Goal: Task Accomplishment & Management: Complete application form

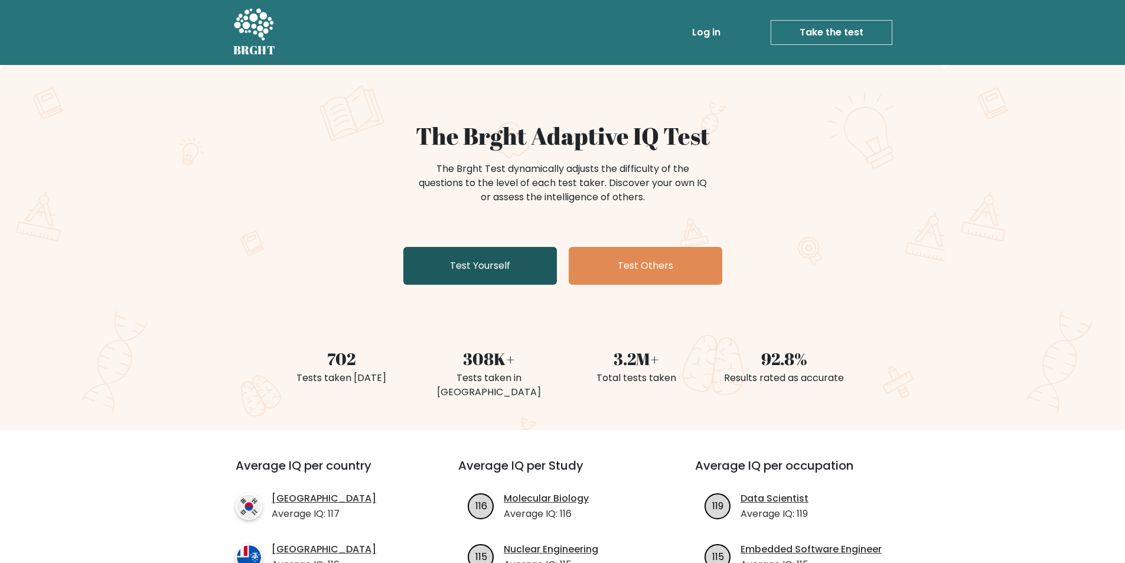
click at [456, 259] on link "Test Yourself" at bounding box center [479, 266] width 153 height 38
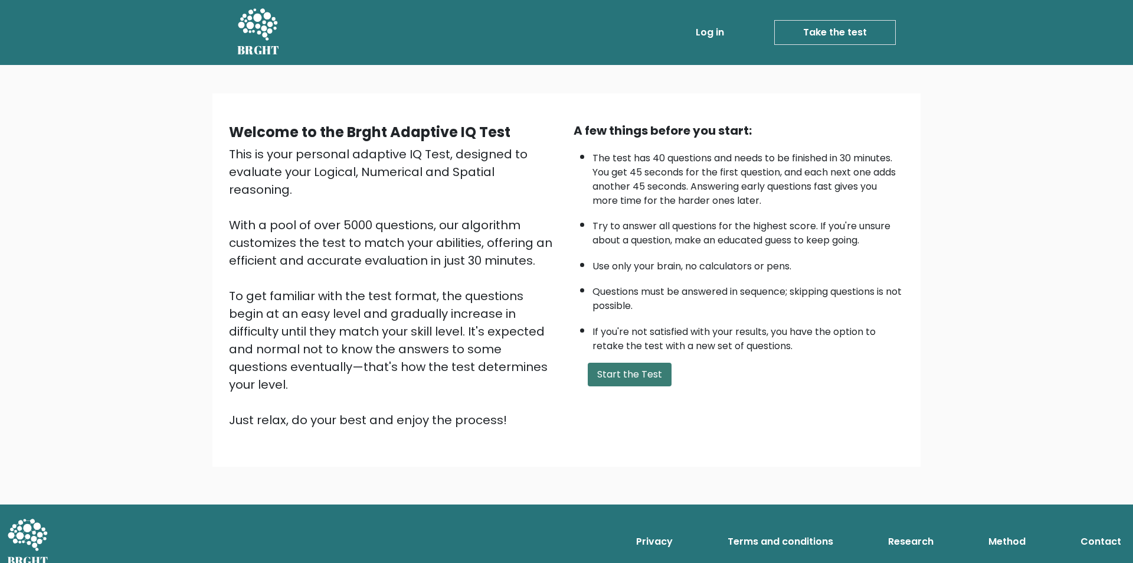
click at [626, 385] on button "Start the Test" at bounding box center [630, 374] width 84 height 24
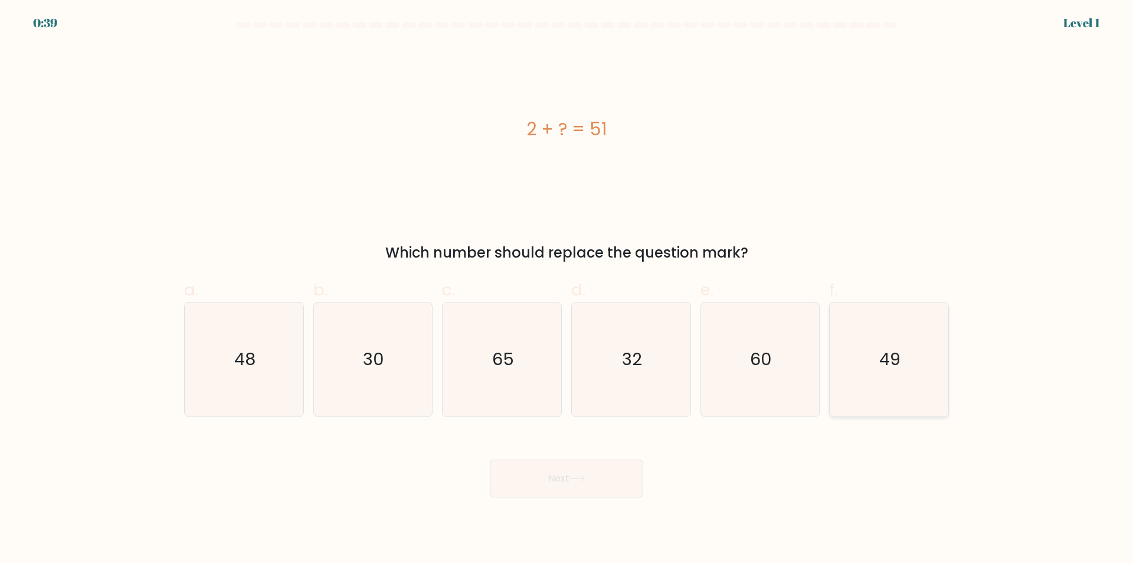
click at [925, 386] on icon "49" at bounding box center [889, 359] width 114 height 114
click at [567, 289] on input "f. 49" at bounding box center [567, 286] width 1 height 8
radio input "true"
click at [613, 461] on button "Next" at bounding box center [566, 478] width 153 height 38
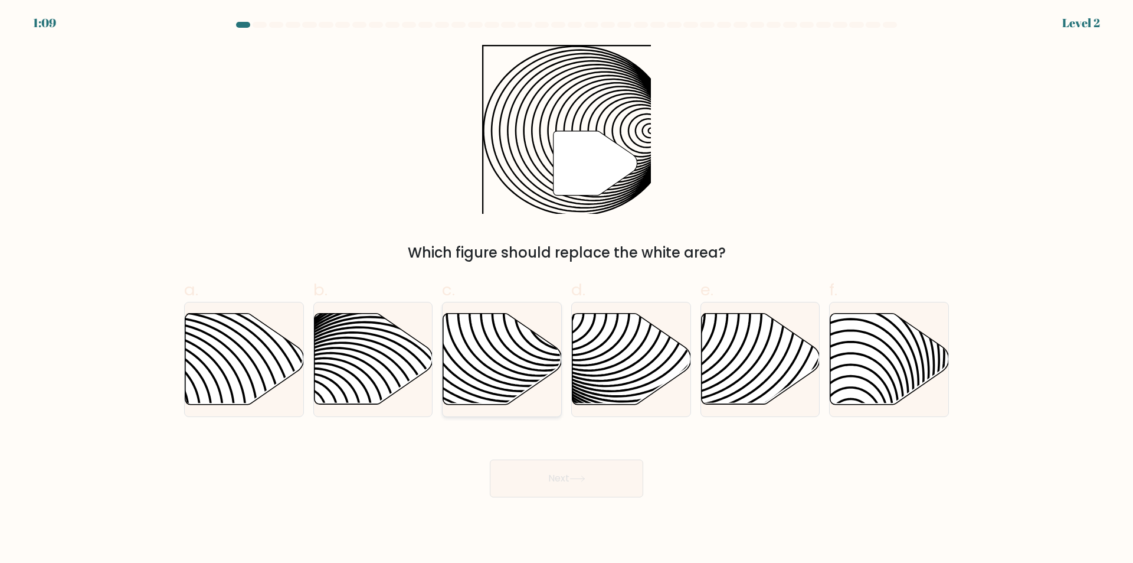
click at [495, 361] on icon at bounding box center [464, 313] width 239 height 239
click at [567, 289] on input "c." at bounding box center [567, 286] width 1 height 8
radio input "true"
click at [543, 478] on button "Next" at bounding box center [566, 478] width 153 height 38
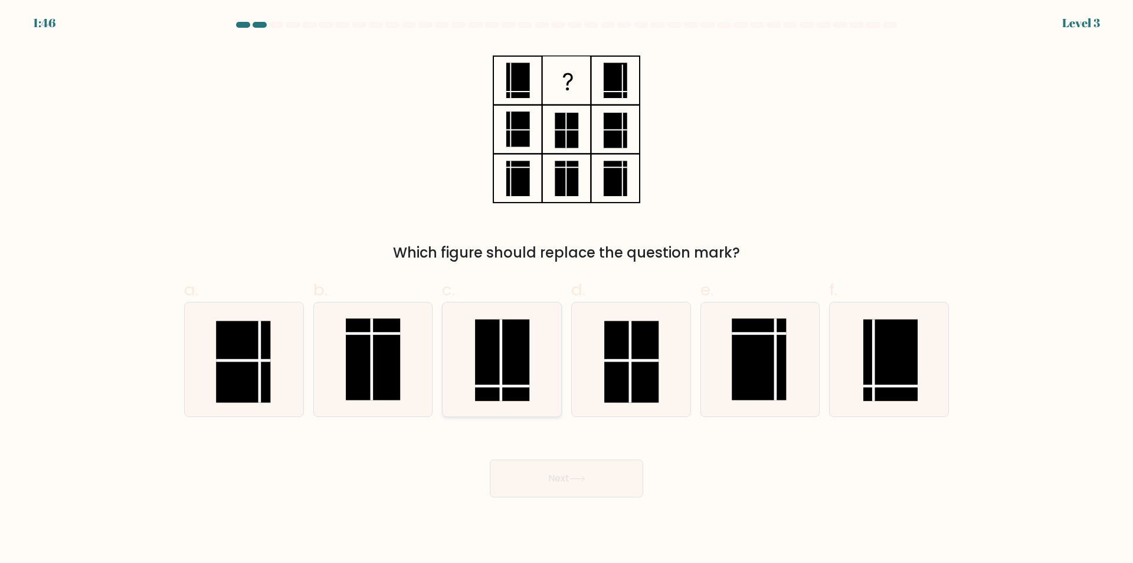
click at [506, 355] on rect at bounding box center [502, 359] width 54 height 81
click at [567, 289] on input "c." at bounding box center [567, 286] width 1 height 8
radio input "true"
click at [550, 489] on button "Next" at bounding box center [566, 478] width 153 height 38
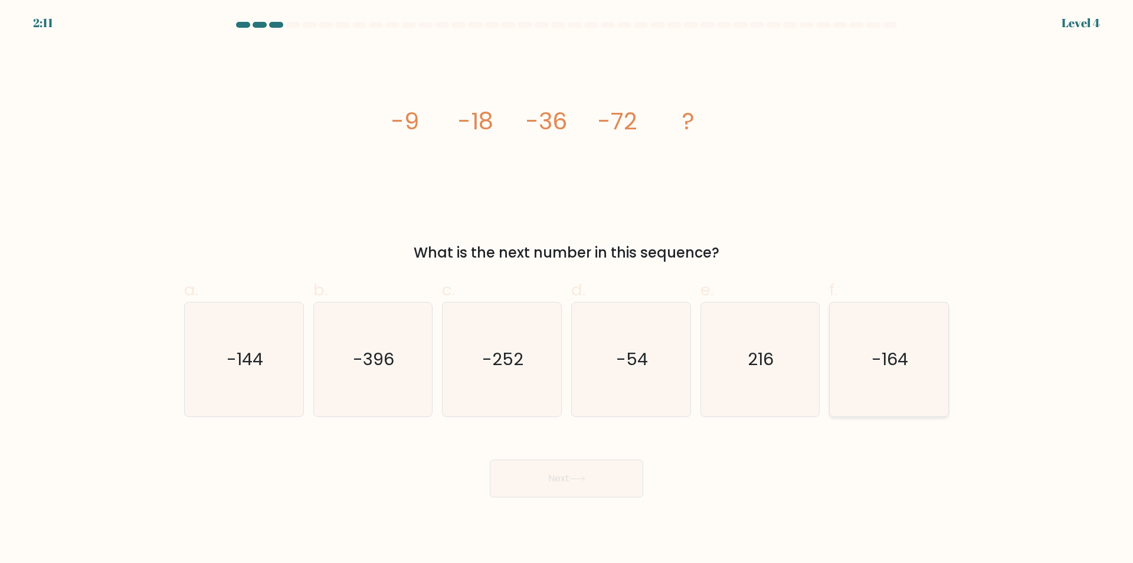
click at [890, 357] on text "-164" at bounding box center [890, 360] width 37 height 24
click at [567, 289] on input "f. -164" at bounding box center [567, 286] width 1 height 8
radio input "true"
click at [586, 469] on button "Next" at bounding box center [566, 478] width 153 height 38
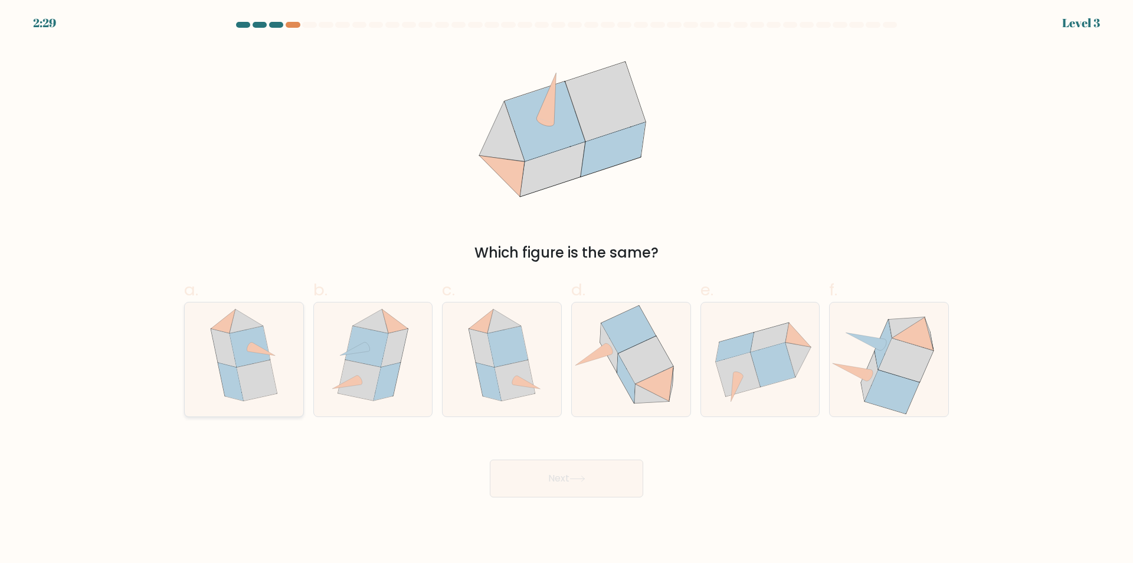
click at [228, 390] on icon at bounding box center [230, 381] width 25 height 38
click at [567, 289] on input "a." at bounding box center [567, 286] width 1 height 8
radio input "true"
click at [558, 470] on button "Next" at bounding box center [566, 478] width 153 height 38
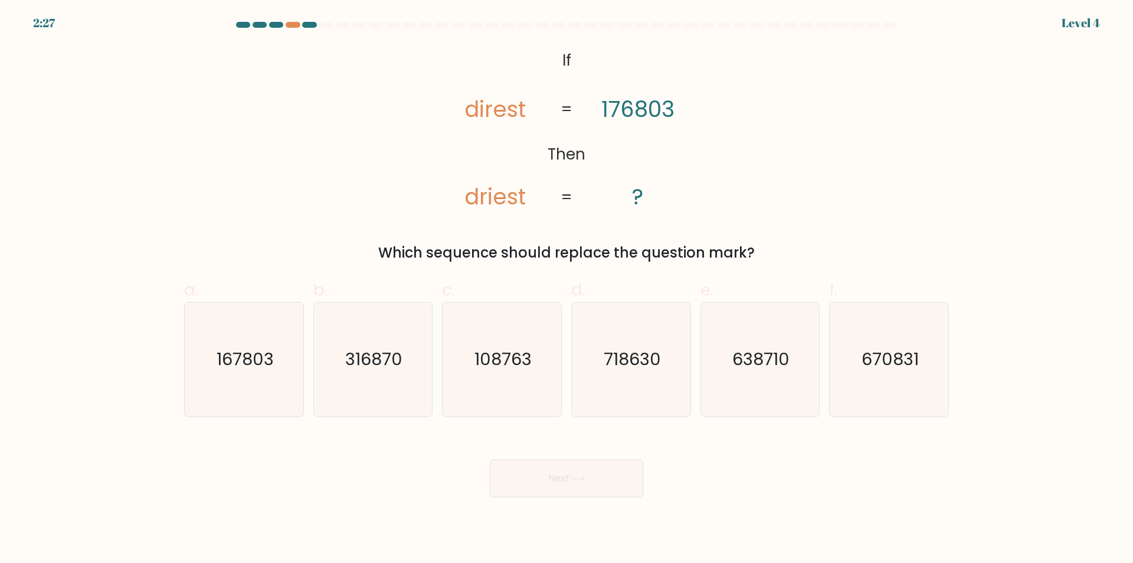
click at [490, 459] on button "Next" at bounding box center [566, 478] width 153 height 38
click at [959, 208] on form "If ?" at bounding box center [566, 259] width 1133 height 475
click at [270, 336] on icon "167803" at bounding box center [244, 359] width 114 height 114
click at [567, 289] on input "a. 167803" at bounding box center [567, 286] width 1 height 8
radio input "true"
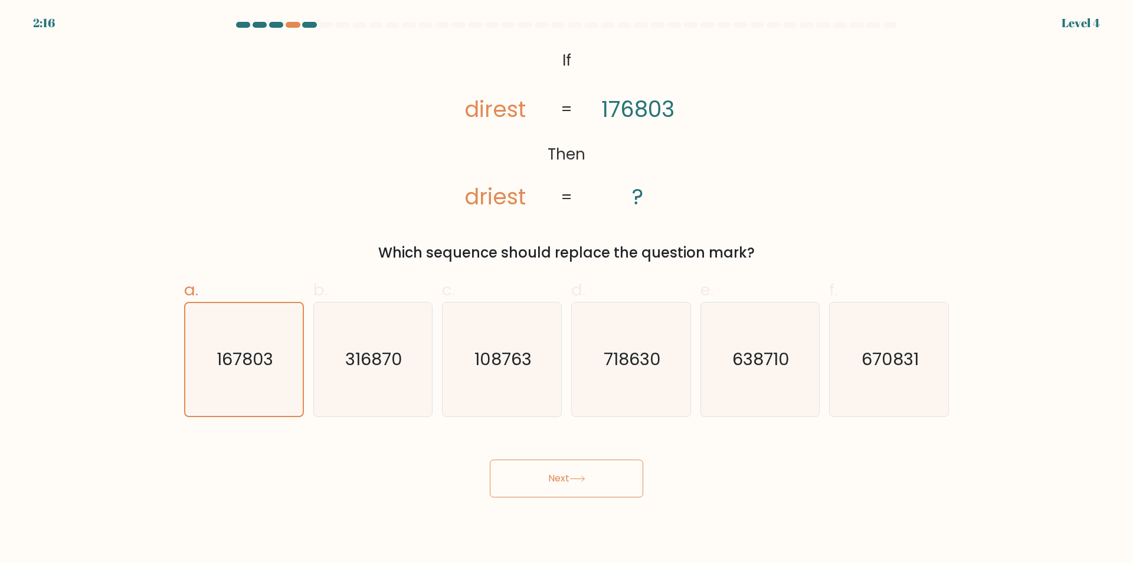
click at [604, 475] on button "Next" at bounding box center [566, 478] width 153 height 38
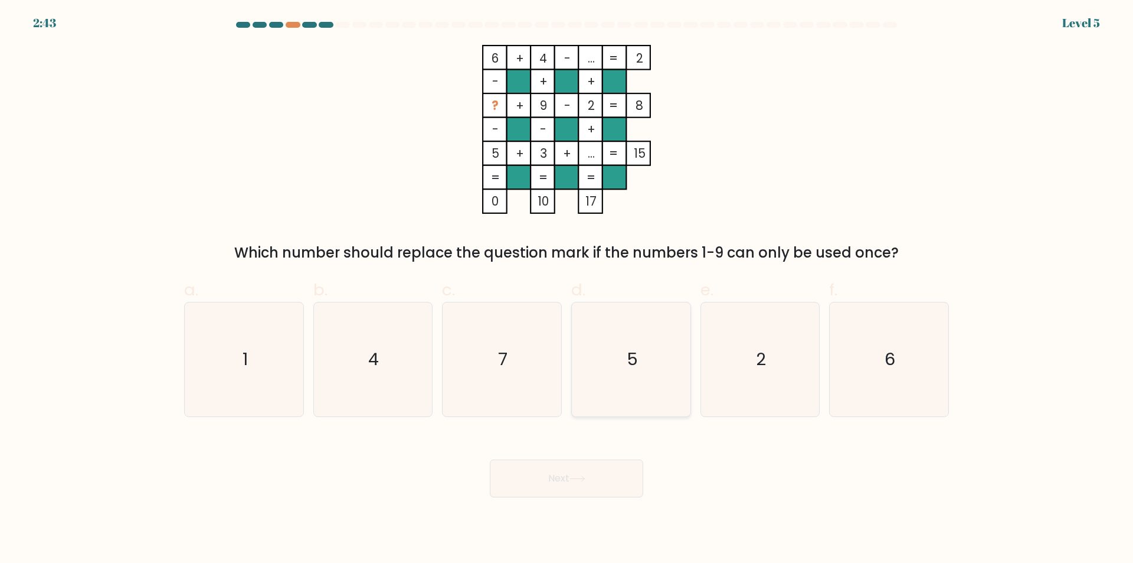
click at [638, 364] on text "5" at bounding box center [632, 360] width 11 height 24
click at [567, 289] on input "d. 5" at bounding box center [567, 286] width 1 height 8
radio input "true"
click at [579, 472] on button "Next" at bounding box center [566, 478] width 153 height 38
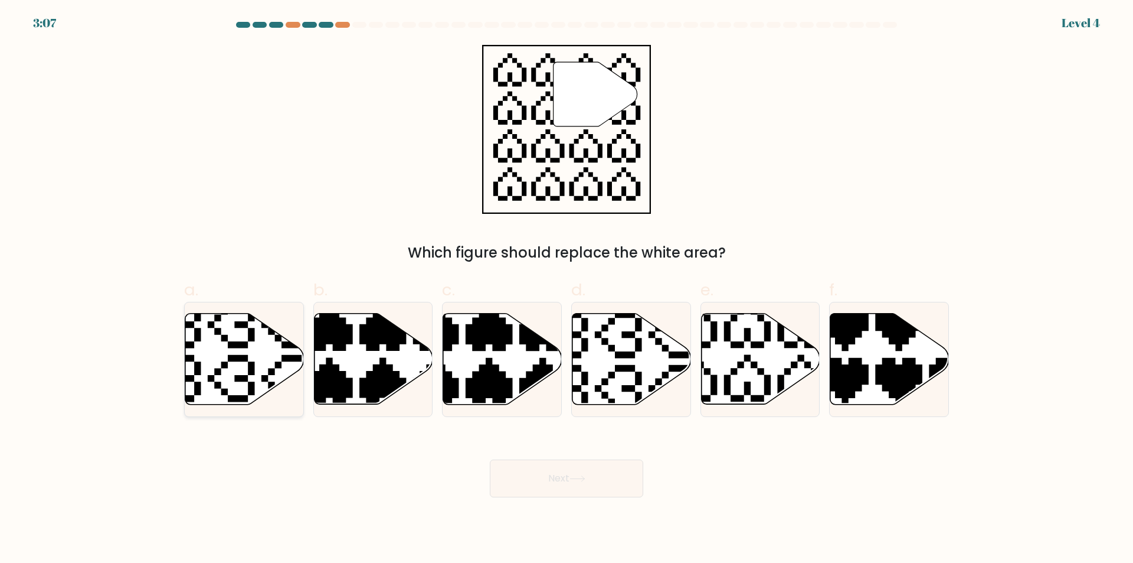
click at [250, 357] on icon at bounding box center [244, 358] width 119 height 91
click at [567, 289] on input "a." at bounding box center [567, 286] width 1 height 8
radio input "true"
click at [747, 343] on icon at bounding box center [760, 358] width 119 height 91
click at [567, 289] on input "e." at bounding box center [567, 286] width 1 height 8
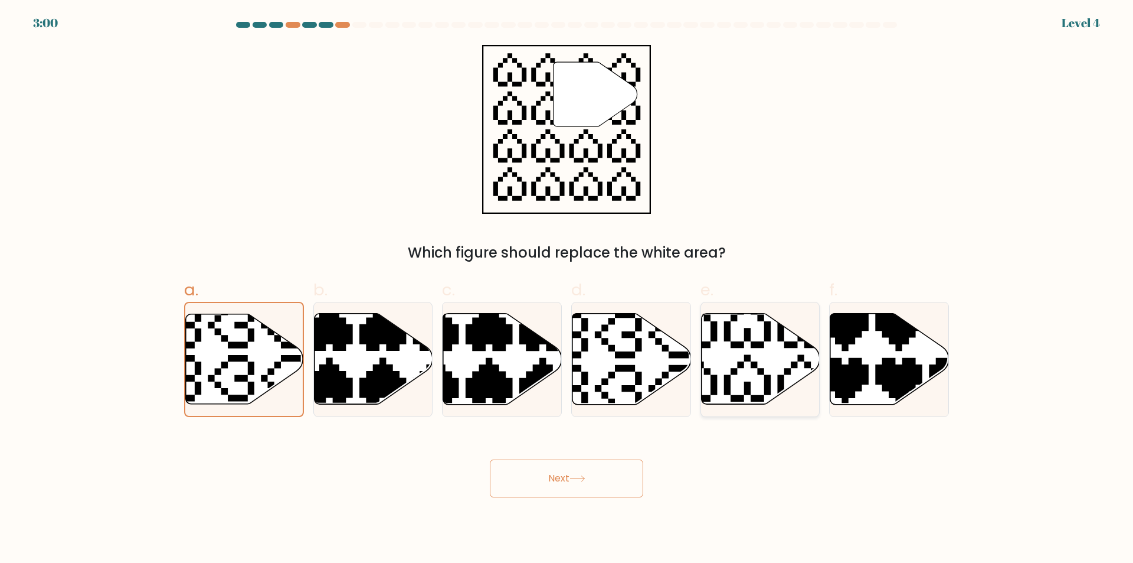
radio input "true"
click at [571, 499] on body "2:59 Level 4" at bounding box center [566, 281] width 1133 height 563
click at [571, 491] on button "Next" at bounding box center [566, 478] width 153 height 38
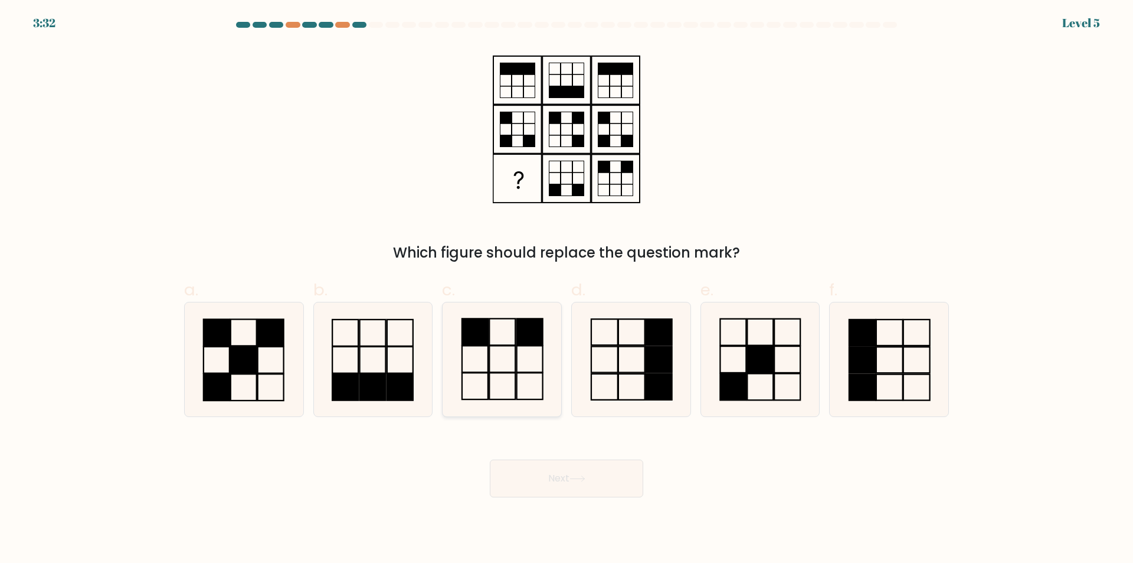
click at [511, 364] on icon at bounding box center [502, 359] width 114 height 114
click at [567, 289] on input "c." at bounding box center [567, 286] width 1 height 8
radio input "true"
click at [559, 470] on button "Next" at bounding box center [566, 478] width 153 height 38
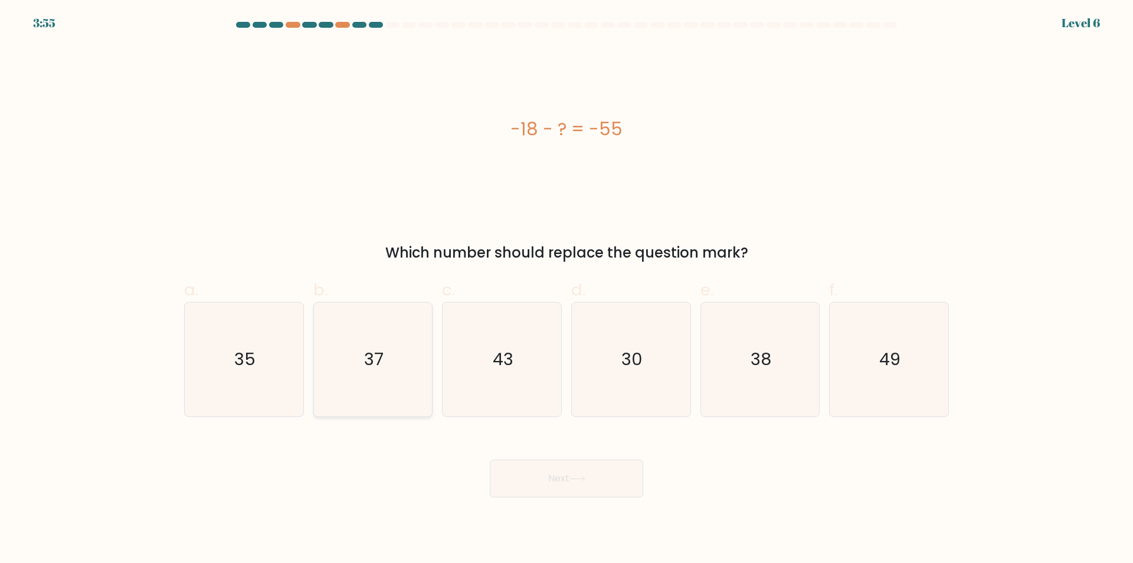
click at [351, 365] on icon "37" at bounding box center [373, 359] width 114 height 114
click at [567, 289] on input "b. 37" at bounding box center [567, 286] width 1 height 8
radio input "true"
click at [551, 481] on button "Next" at bounding box center [566, 478] width 153 height 38
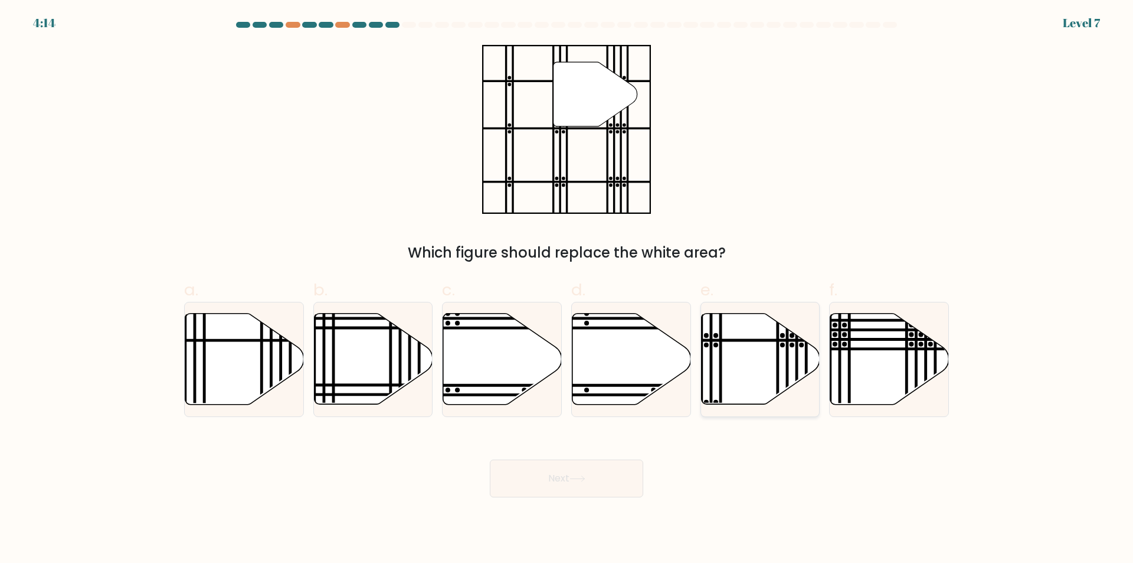
click at [754, 360] on icon at bounding box center [760, 358] width 119 height 91
click at [567, 289] on input "e." at bounding box center [567, 286] width 1 height 8
radio input "true"
click at [609, 487] on button "Next" at bounding box center [566, 478] width 153 height 38
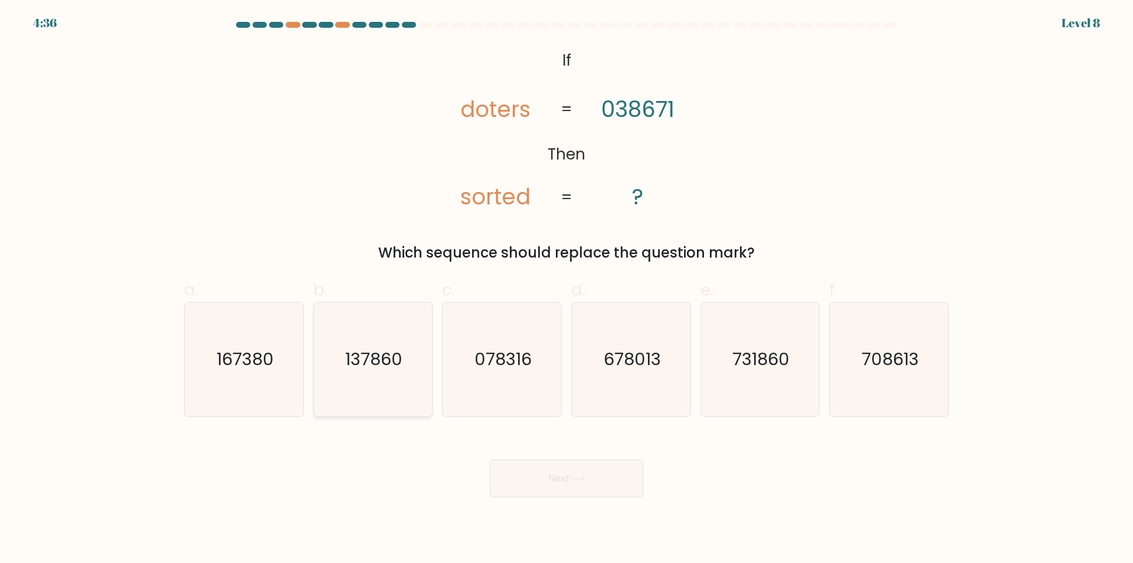
click at [334, 361] on icon "137860" at bounding box center [373, 359] width 114 height 114
click at [567, 289] on input "b. 137860" at bounding box center [567, 286] width 1 height 8
radio input "true"
click at [604, 476] on button "Next" at bounding box center [566, 478] width 153 height 38
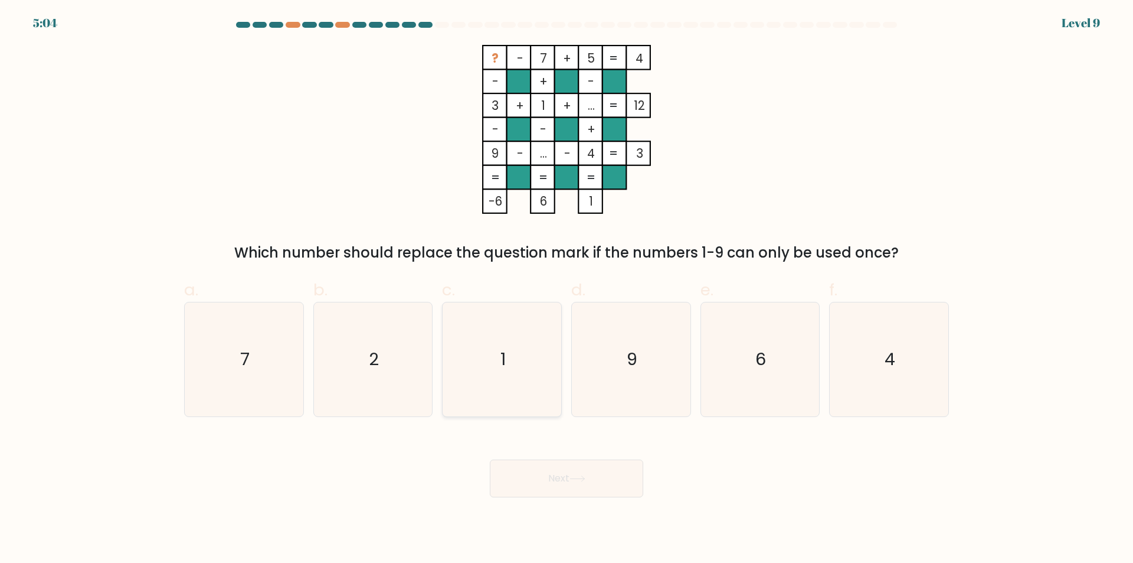
click at [495, 388] on icon "1" at bounding box center [502, 359] width 114 height 114
click at [567, 289] on input "c. 1" at bounding box center [567, 286] width 1 height 8
radio input "true"
click at [512, 476] on button "Next" at bounding box center [566, 478] width 153 height 38
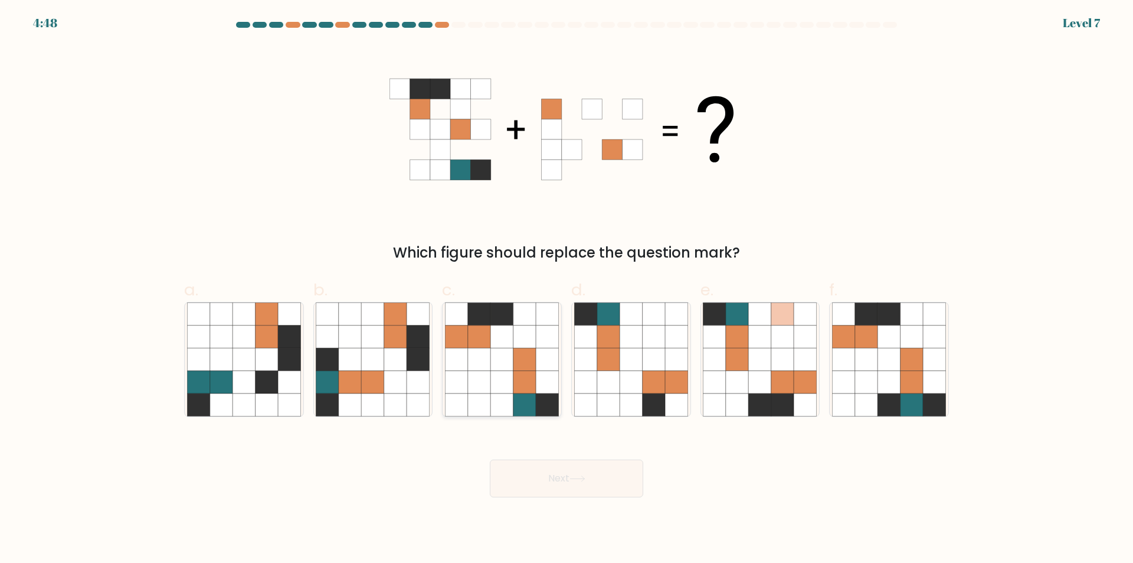
click at [453, 323] on icon at bounding box center [457, 314] width 22 height 22
click at [567, 289] on input "c." at bounding box center [567, 286] width 1 height 8
radio input "true"
click at [554, 465] on button "Next" at bounding box center [566, 478] width 153 height 38
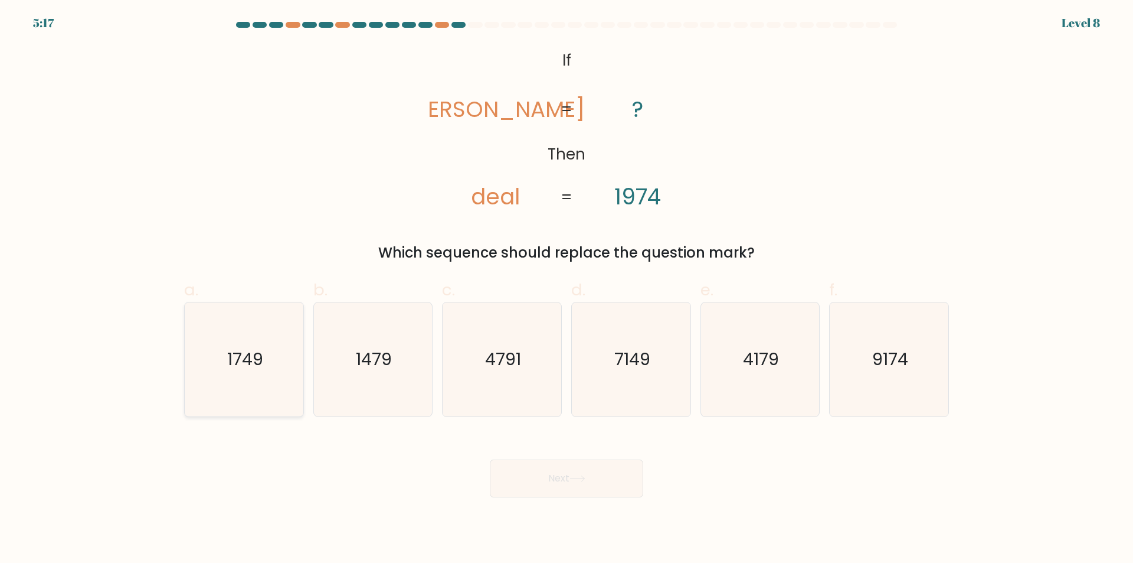
click at [213, 372] on icon "1749" at bounding box center [244, 359] width 114 height 114
click at [567, 289] on input "a. 1749" at bounding box center [567, 286] width 1 height 8
radio input "true"
click at [567, 496] on button "Next" at bounding box center [566, 478] width 153 height 38
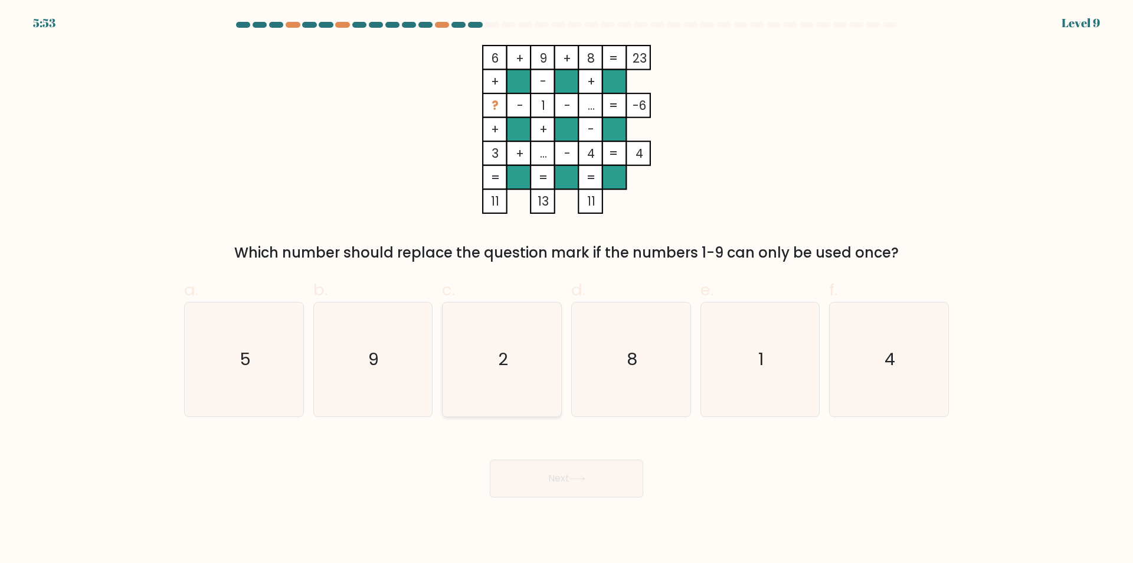
click at [499, 342] on icon "2" at bounding box center [502, 359] width 114 height 114
click at [567, 289] on input "c. 2" at bounding box center [567, 286] width 1 height 8
radio input "true"
click at [571, 485] on button "Next" at bounding box center [566, 478] width 153 height 38
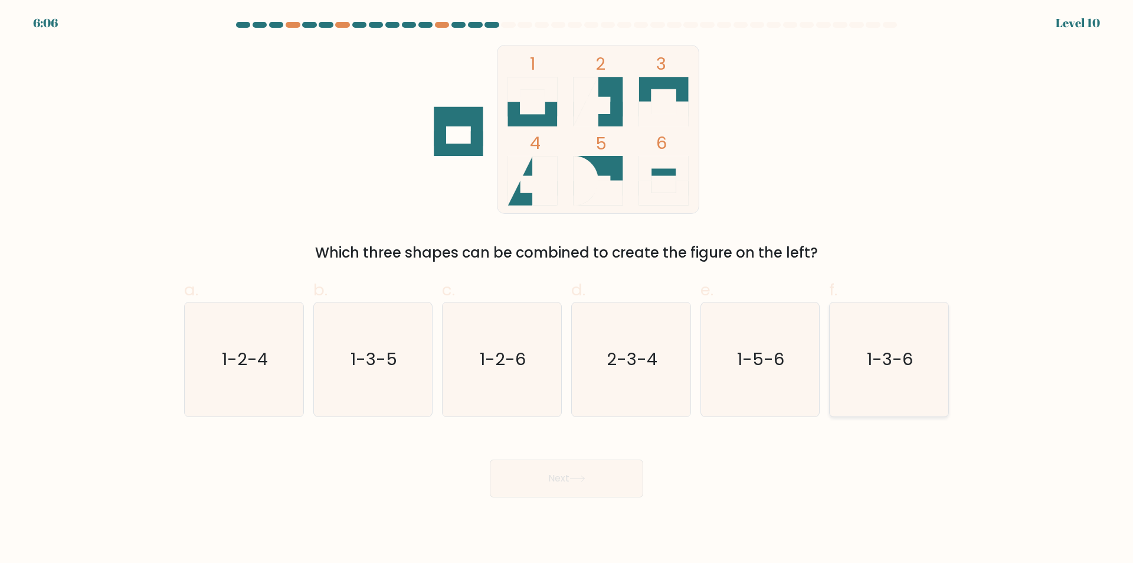
click at [881, 357] on text "1-3-6" at bounding box center [891, 360] width 46 height 24
click at [567, 289] on input "f. 1-3-6" at bounding box center [567, 286] width 1 height 8
radio input "true"
click at [569, 483] on button "Next" at bounding box center [566, 478] width 153 height 38
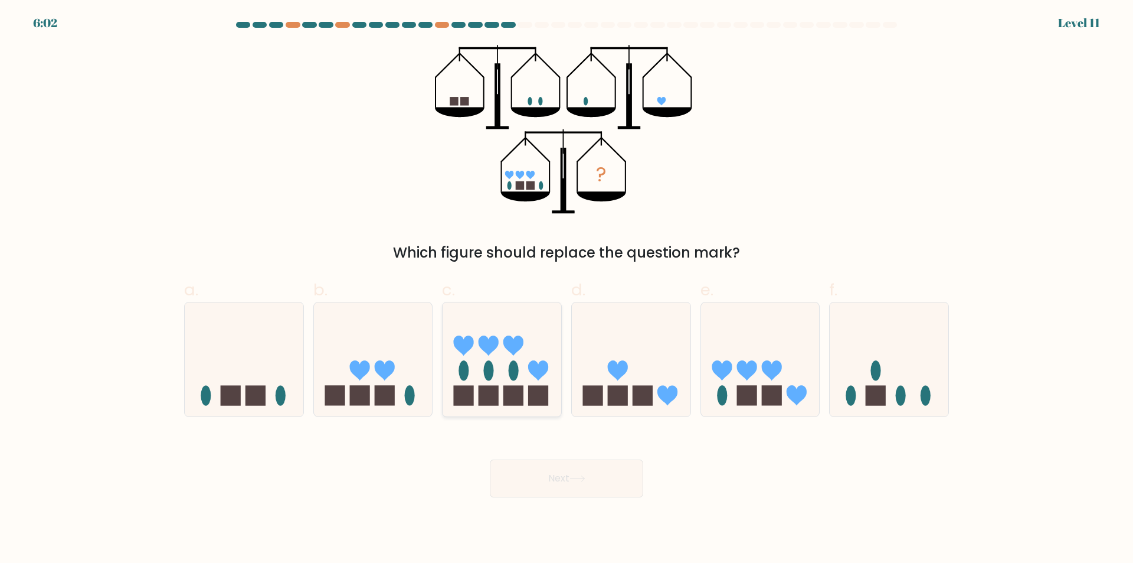
click at [536, 368] on icon at bounding box center [539, 370] width 20 height 20
click at [567, 289] on input "c." at bounding box center [567, 286] width 1 height 8
radio input "true"
click at [543, 473] on button "Next" at bounding box center [566, 478] width 153 height 38
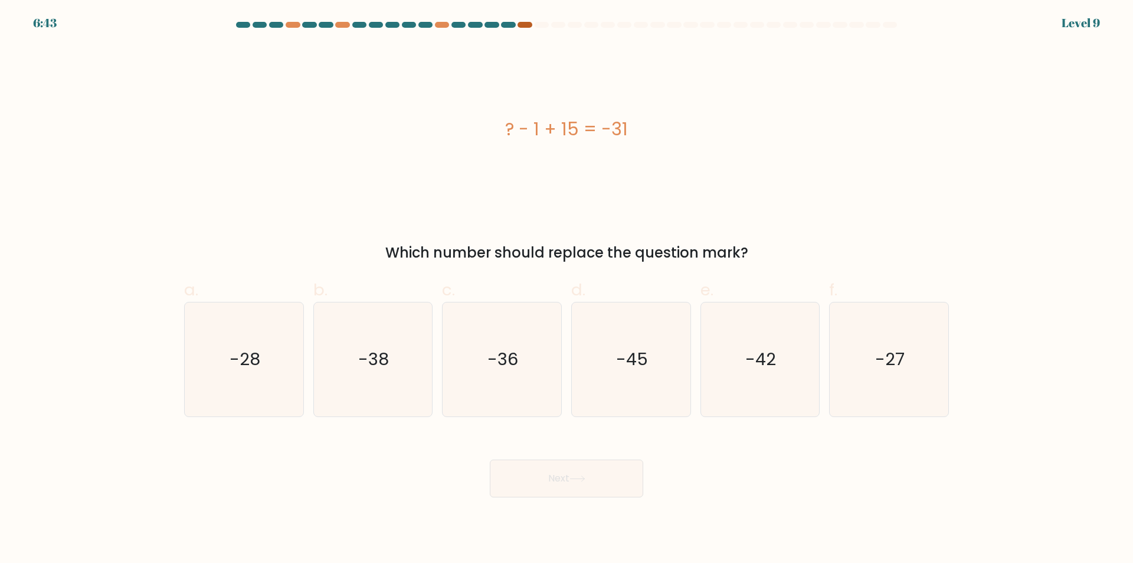
click at [528, 27] on div at bounding box center [525, 25] width 14 height 6
click at [522, 24] on div at bounding box center [525, 25] width 14 height 6
click at [524, 22] on div at bounding box center [525, 25] width 14 height 6
click at [646, 399] on icon "-45" at bounding box center [631, 359] width 114 height 114
click at [567, 289] on input "d. -45" at bounding box center [567, 286] width 1 height 8
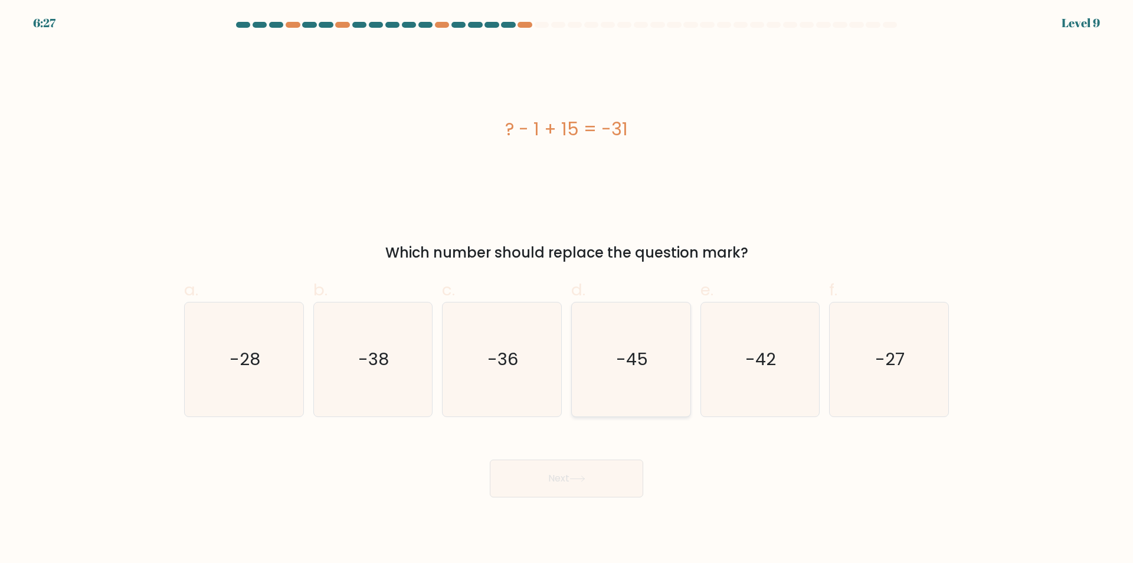
radio input "true"
click at [579, 478] on icon at bounding box center [578, 478] width 16 height 6
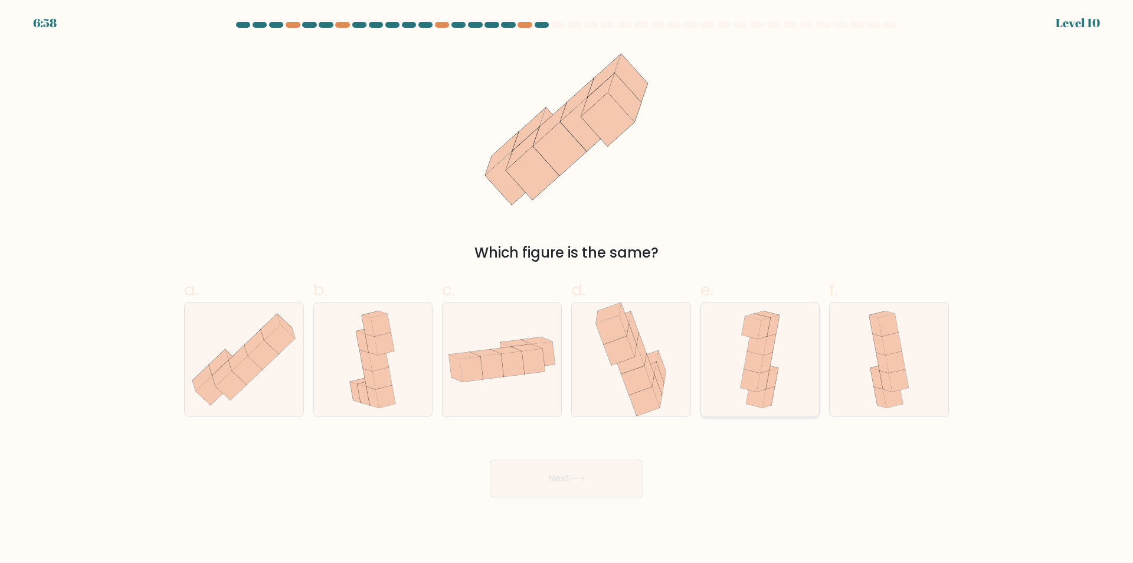
click at [770, 351] on icon at bounding box center [770, 344] width 12 height 21
click at [567, 289] on input "e." at bounding box center [567, 286] width 1 height 8
radio input "true"
click at [581, 470] on button "Next" at bounding box center [566, 478] width 153 height 38
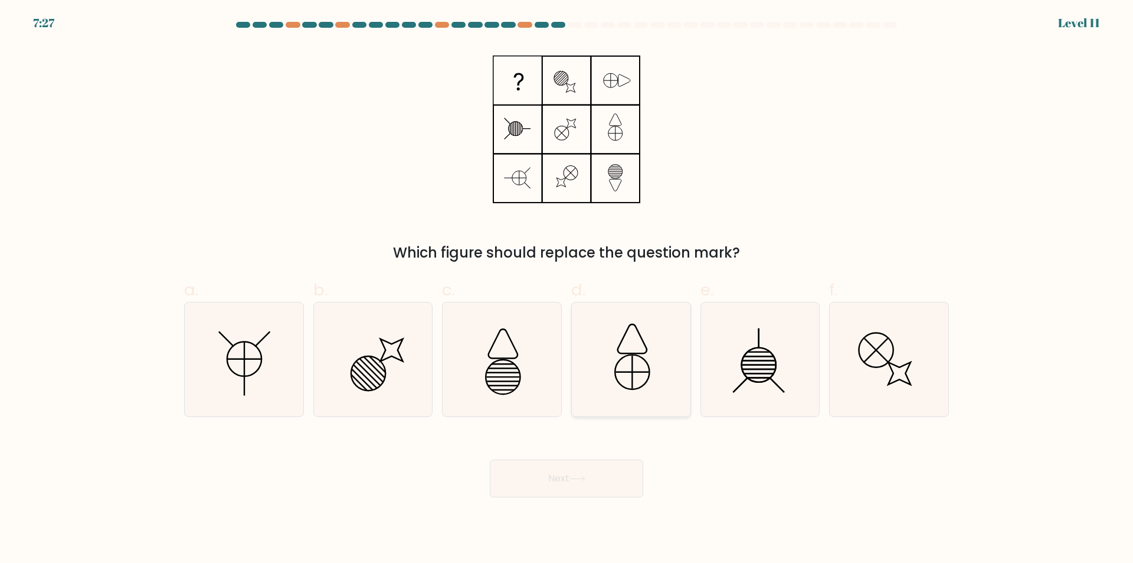
click at [640, 316] on icon at bounding box center [631, 359] width 114 height 114
click at [567, 289] on input "d." at bounding box center [567, 286] width 1 height 8
radio input "true"
click at [543, 481] on button "Next" at bounding box center [566, 478] width 153 height 38
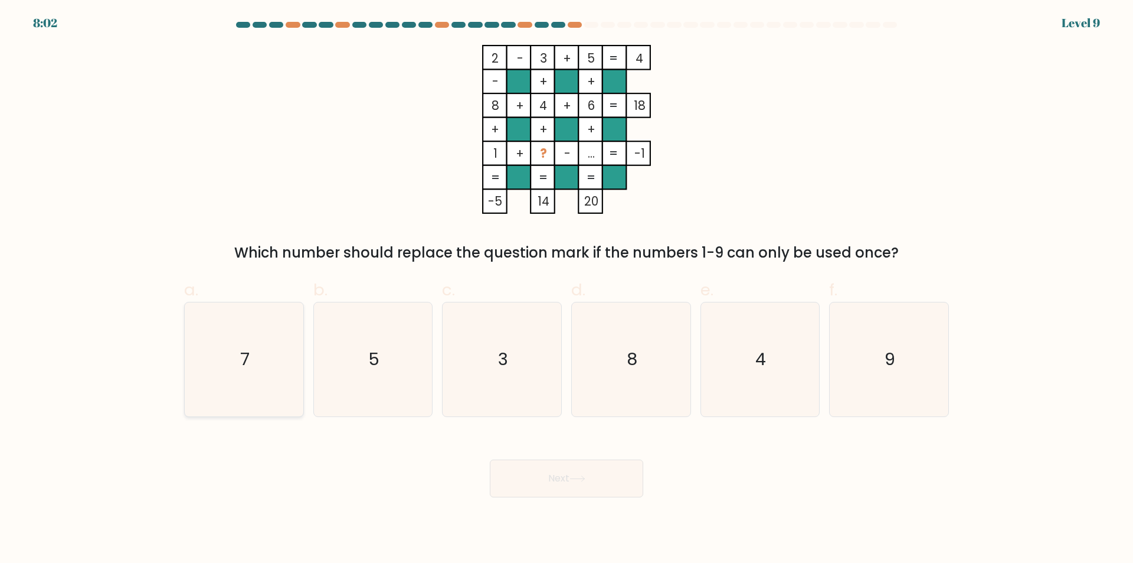
click at [250, 345] on icon "7" at bounding box center [244, 359] width 114 height 114
click at [567, 289] on input "a. 7" at bounding box center [567, 286] width 1 height 8
radio input "true"
click at [590, 479] on button "Next" at bounding box center [566, 478] width 153 height 38
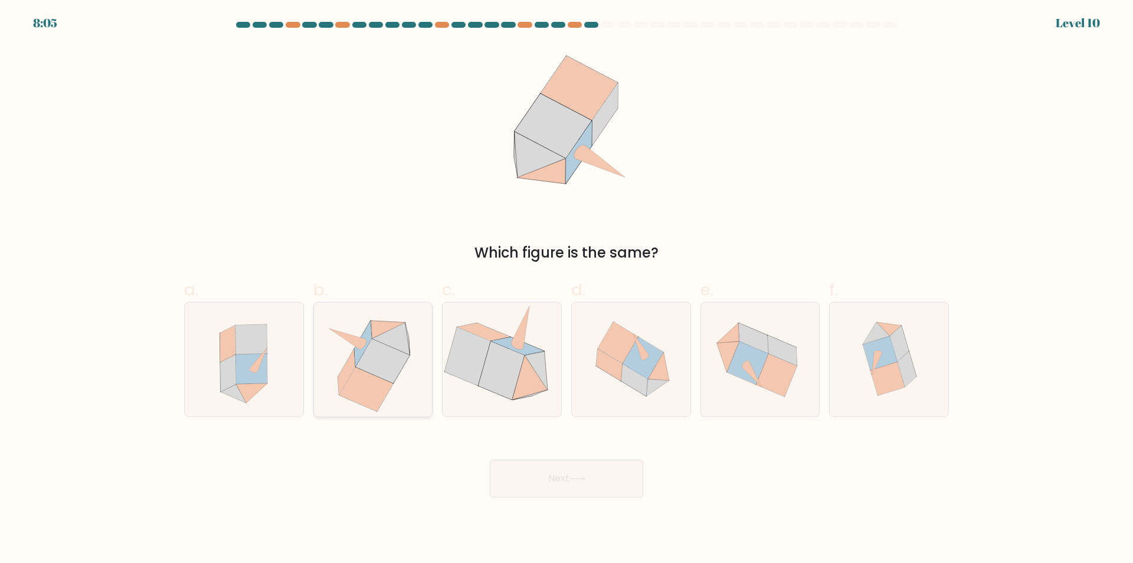
click at [388, 345] on icon at bounding box center [391, 338] width 38 height 32
click at [567, 289] on input "b." at bounding box center [567, 286] width 1 height 8
radio input "true"
click at [569, 482] on button "Next" at bounding box center [566, 478] width 153 height 38
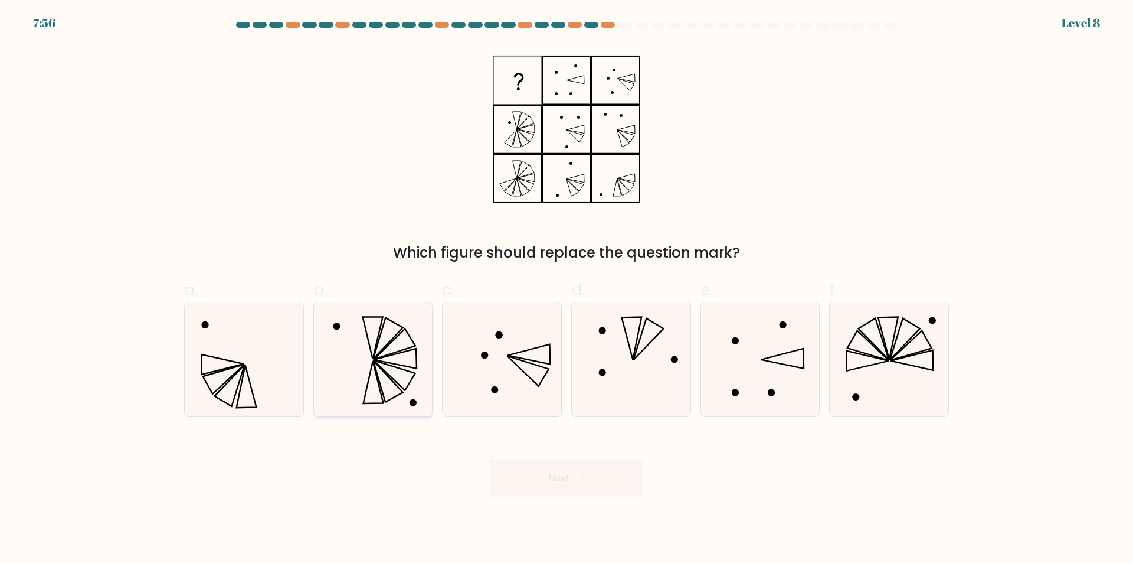
click at [341, 345] on icon at bounding box center [373, 359] width 114 height 114
click at [567, 289] on input "b." at bounding box center [567, 286] width 1 height 8
radio input "true"
click at [535, 481] on button "Next" at bounding box center [566, 478] width 153 height 38
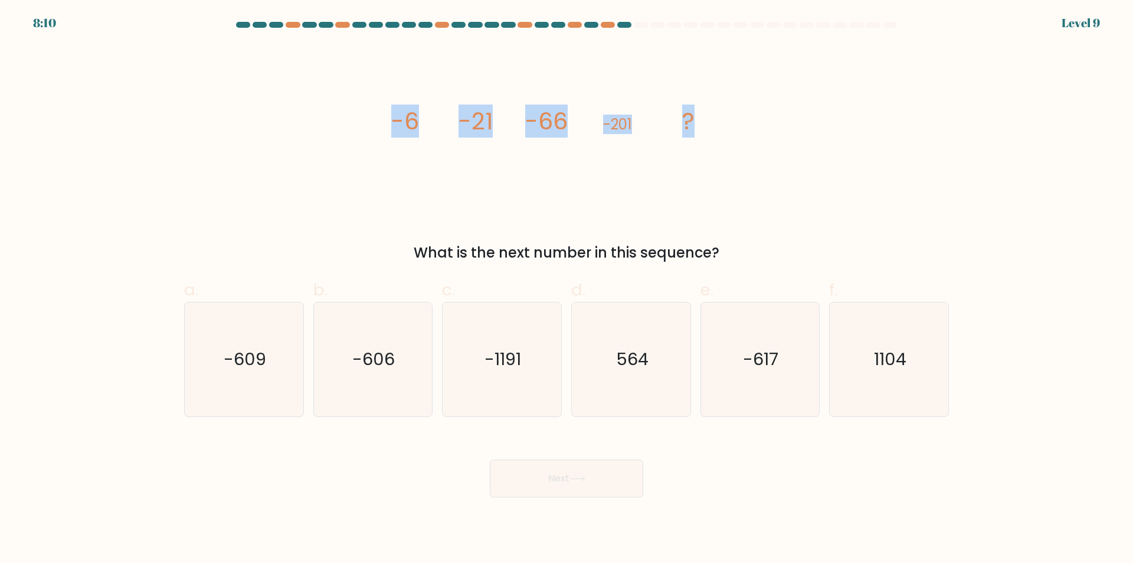
drag, startPoint x: 394, startPoint y: 122, endPoint x: 707, endPoint y: 123, distance: 312.3
click at [707, 123] on icon "image/svg+xml -6 -21 -66 -201 ?" at bounding box center [567, 129] width 354 height 169
copy g "-6 -21 -66 -201 ?"
click at [684, 128] on tspan "?" at bounding box center [688, 120] width 12 height 33
drag, startPoint x: 519, startPoint y: 123, endPoint x: 679, endPoint y: 149, distance: 162.1
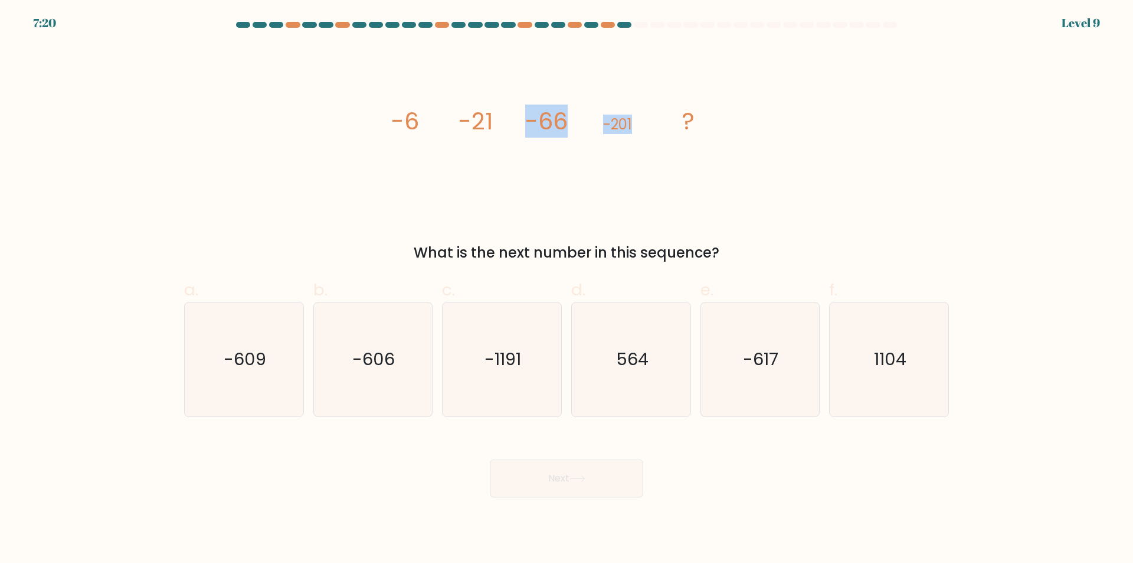
click at [679, 149] on icon "image/svg+xml -6 -21 -66 -201 ?" at bounding box center [567, 129] width 354 height 169
copy g "-66 -201"
click at [830, 178] on div "image/svg+xml -6 -21 -66 -201 ? What is the next number in this sequence?" at bounding box center [566, 154] width 779 height 218
click at [243, 370] on text "-609" at bounding box center [245, 360] width 43 height 24
click at [567, 289] on input "a. -609" at bounding box center [567, 286] width 1 height 8
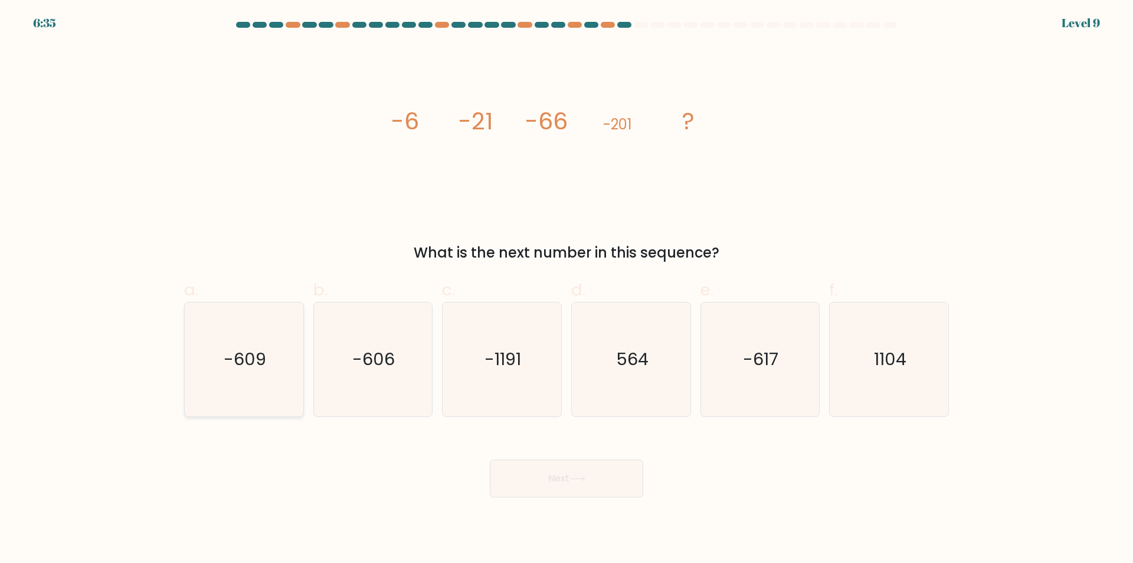
radio input "true"
click at [368, 384] on icon "-606" at bounding box center [373, 359] width 114 height 114
click at [567, 289] on input "b. -606" at bounding box center [567, 286] width 1 height 8
radio input "true"
click at [565, 482] on button "Next" at bounding box center [566, 478] width 153 height 38
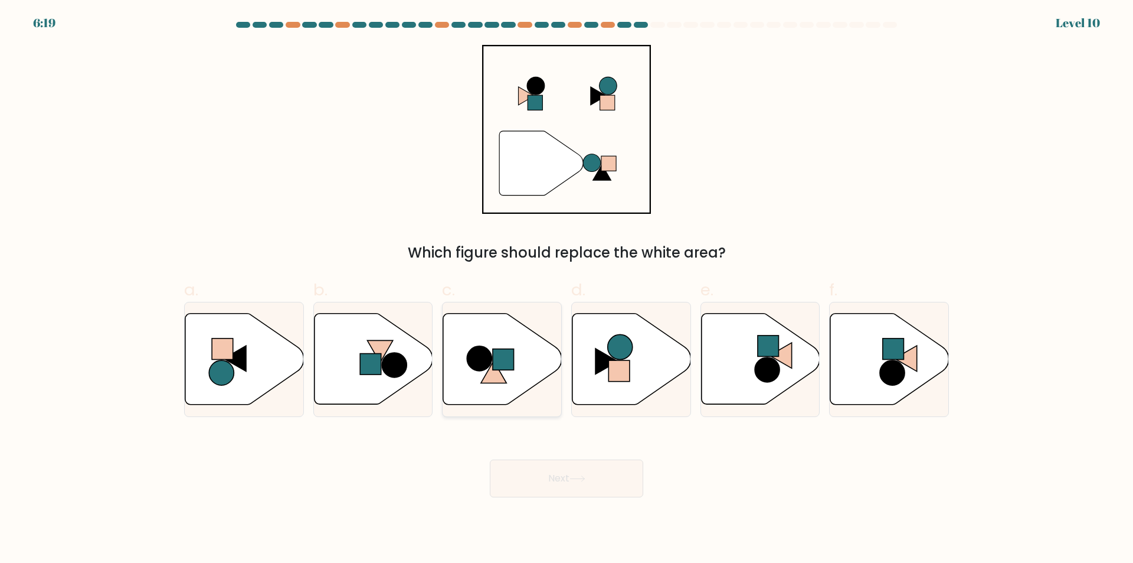
click at [498, 365] on rect at bounding box center [503, 359] width 21 height 21
click at [567, 289] on input "c." at bounding box center [567, 286] width 1 height 8
radio input "true"
click at [567, 474] on button "Next" at bounding box center [566, 478] width 153 height 38
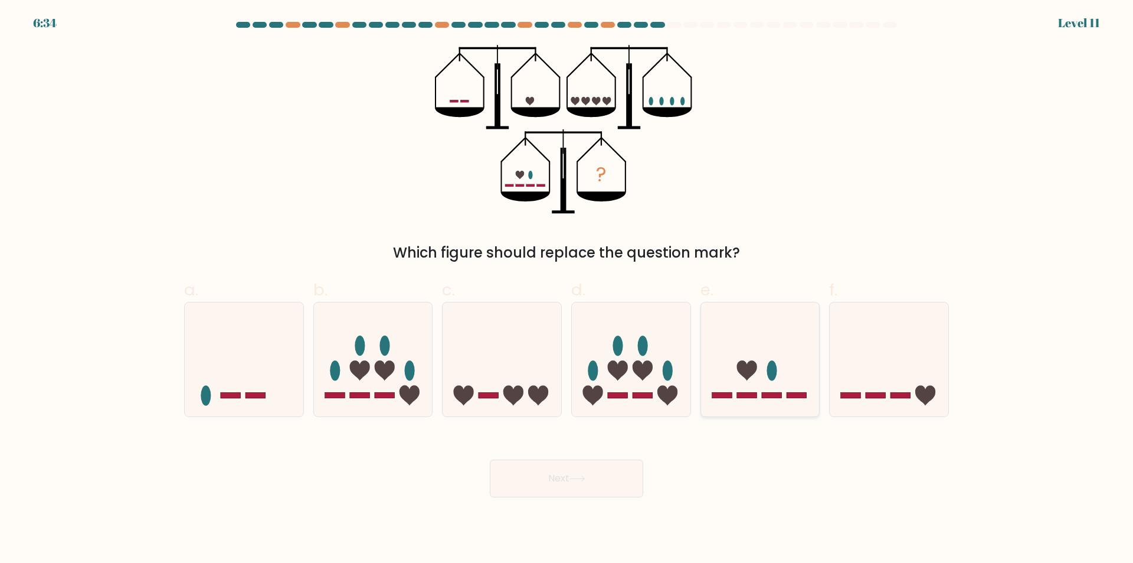
click at [747, 354] on icon at bounding box center [760, 360] width 119 height 98
click at [567, 289] on input "e." at bounding box center [567, 286] width 1 height 8
radio input "true"
click at [611, 486] on button "Next" at bounding box center [566, 478] width 153 height 38
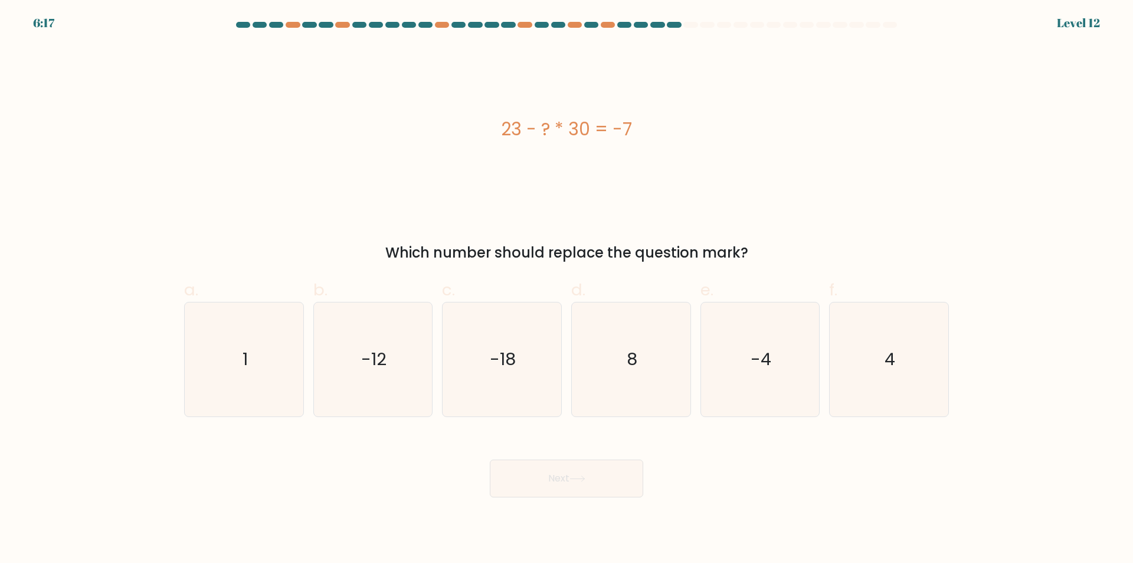
drag, startPoint x: 502, startPoint y: 132, endPoint x: 681, endPoint y: 120, distance: 179.8
click at [681, 120] on div "23 - ? * 30 = -7" at bounding box center [566, 129] width 765 height 27
copy div "23 - ? * 30 = -7"
click at [281, 368] on icon "1" at bounding box center [244, 359] width 114 height 114
click at [567, 289] on input "a. 1" at bounding box center [567, 286] width 1 height 8
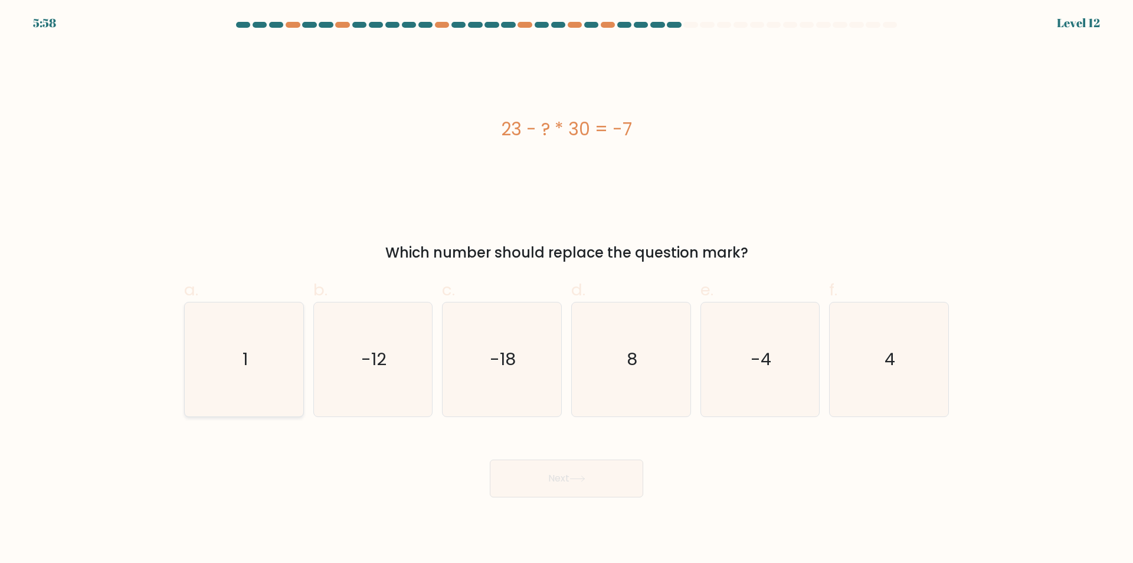
radio input "true"
click at [518, 480] on button "Next" at bounding box center [566, 478] width 153 height 38
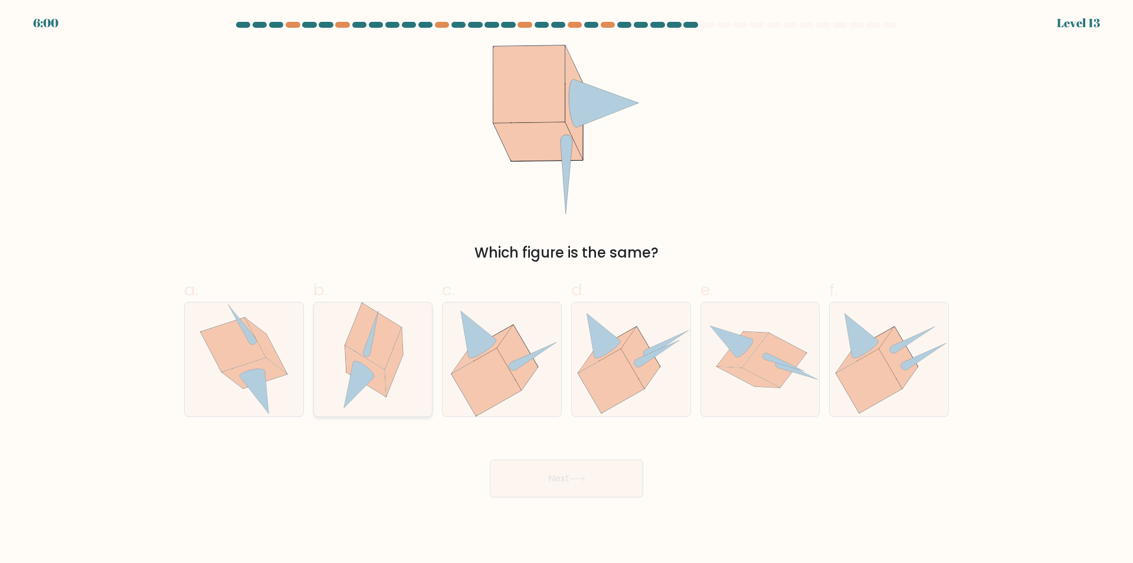
click at [384, 355] on icon at bounding box center [373, 336] width 56 height 66
click at [567, 289] on input "b." at bounding box center [567, 286] width 1 height 8
radio input "true"
click at [516, 472] on button "Next" at bounding box center [566, 478] width 153 height 38
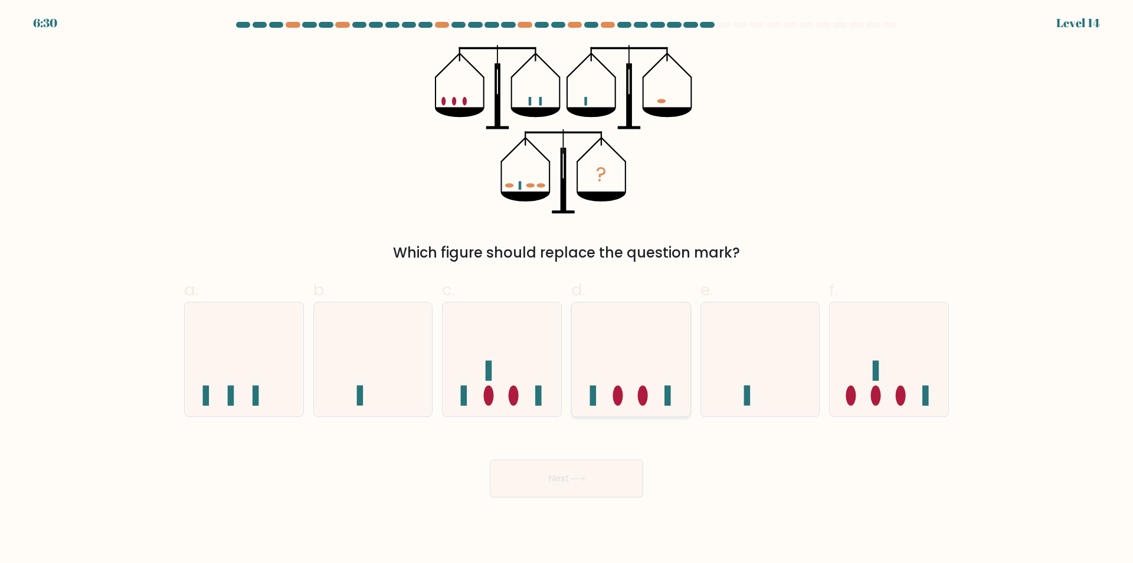
click at [635, 400] on icon at bounding box center [631, 360] width 119 height 98
click at [567, 289] on input "d." at bounding box center [567, 286] width 1 height 8
radio input "true"
click at [570, 486] on button "Next" at bounding box center [566, 478] width 153 height 38
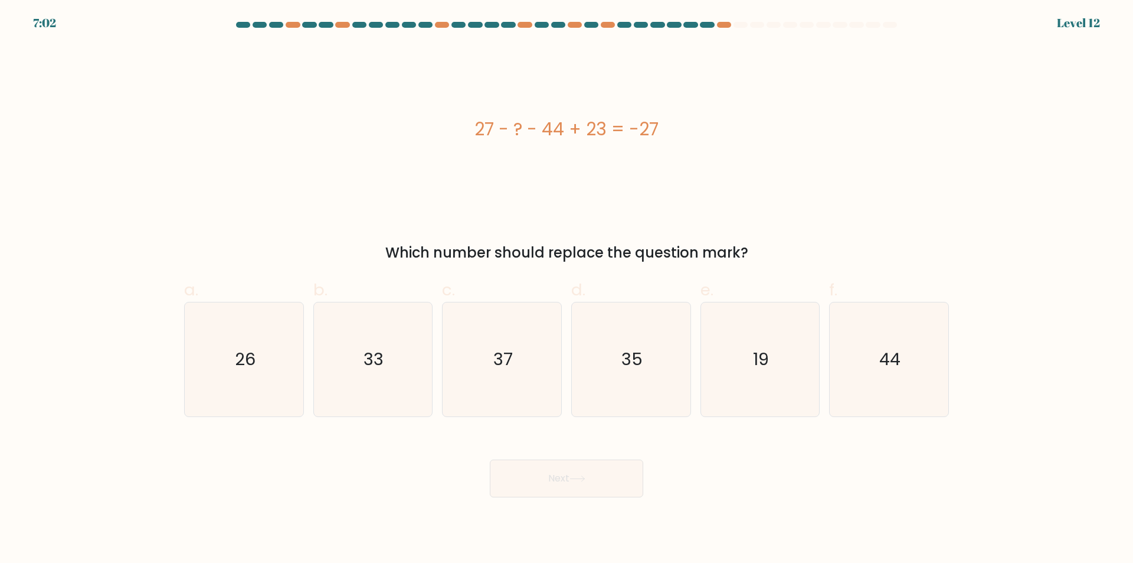
drag, startPoint x: 478, startPoint y: 133, endPoint x: 725, endPoint y: 125, distance: 247.5
click at [725, 125] on div "27 - ? - 44 + 23 = -27" at bounding box center [566, 129] width 765 height 27
copy div "27 - ? - 44 + 23 = -27"
click at [355, 396] on icon "33" at bounding box center [373, 359] width 114 height 114
click at [567, 289] on input "b. 33" at bounding box center [567, 286] width 1 height 8
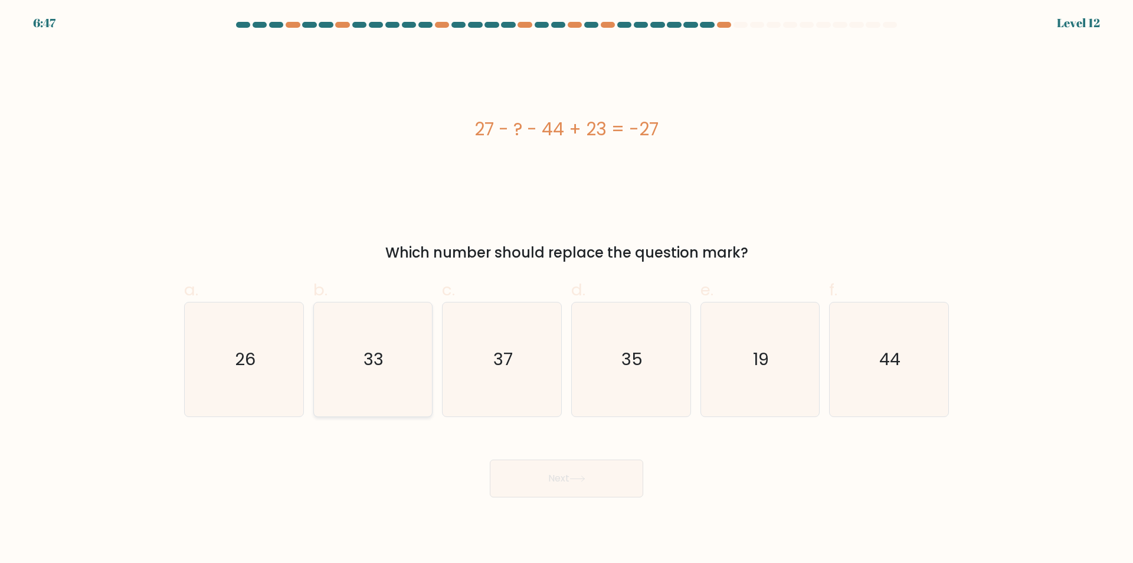
radio input "true"
click at [519, 487] on button "Next" at bounding box center [566, 478] width 153 height 38
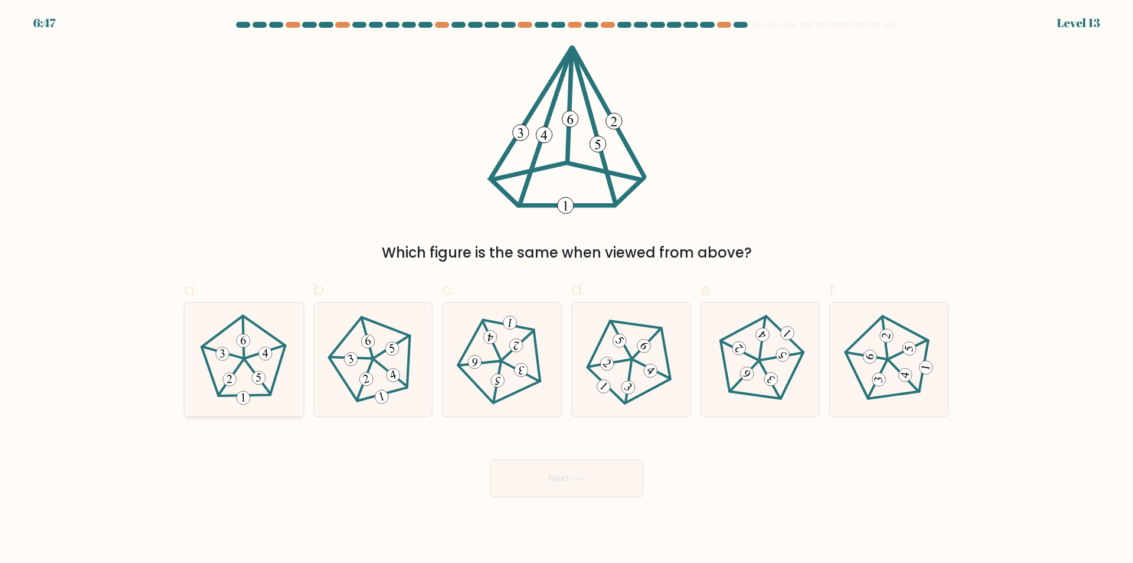
click at [252, 360] on icon at bounding box center [243, 359] width 91 height 91
click at [567, 289] on input "a." at bounding box center [567, 286] width 1 height 8
radio input "true"
click at [550, 481] on button "Next" at bounding box center [566, 478] width 153 height 38
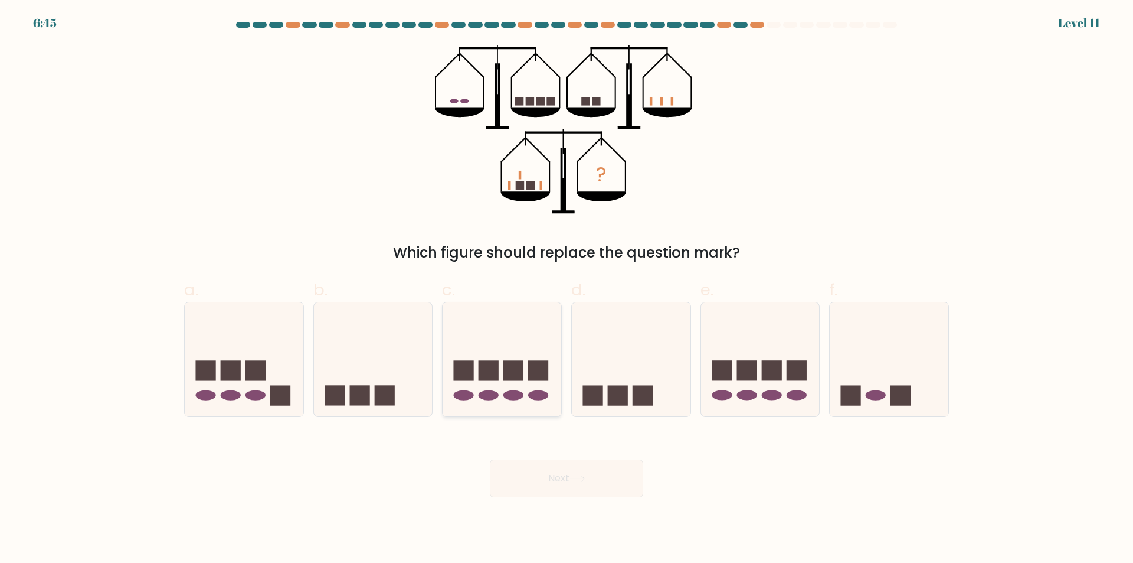
click at [492, 370] on rect at bounding box center [489, 370] width 20 height 20
click at [567, 289] on input "c." at bounding box center [567, 286] width 1 height 8
radio input "true"
click at [600, 474] on button "Next" at bounding box center [566, 478] width 153 height 38
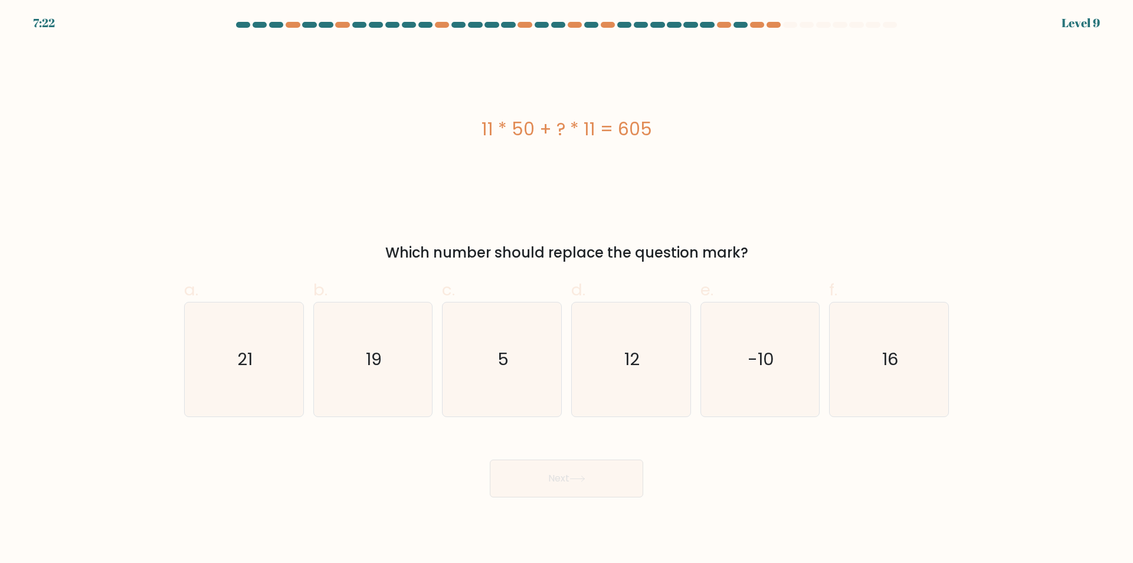
drag, startPoint x: 481, startPoint y: 130, endPoint x: 724, endPoint y: 99, distance: 245.2
click at [724, 99] on div "11 * 50 + ? * 11 = 605" at bounding box center [566, 129] width 765 height 169
copy div "11 * 50 + ? * 11 = 605"
click at [502, 338] on icon "5" at bounding box center [502, 359] width 114 height 114
click at [567, 289] on input "c. 5" at bounding box center [567, 286] width 1 height 8
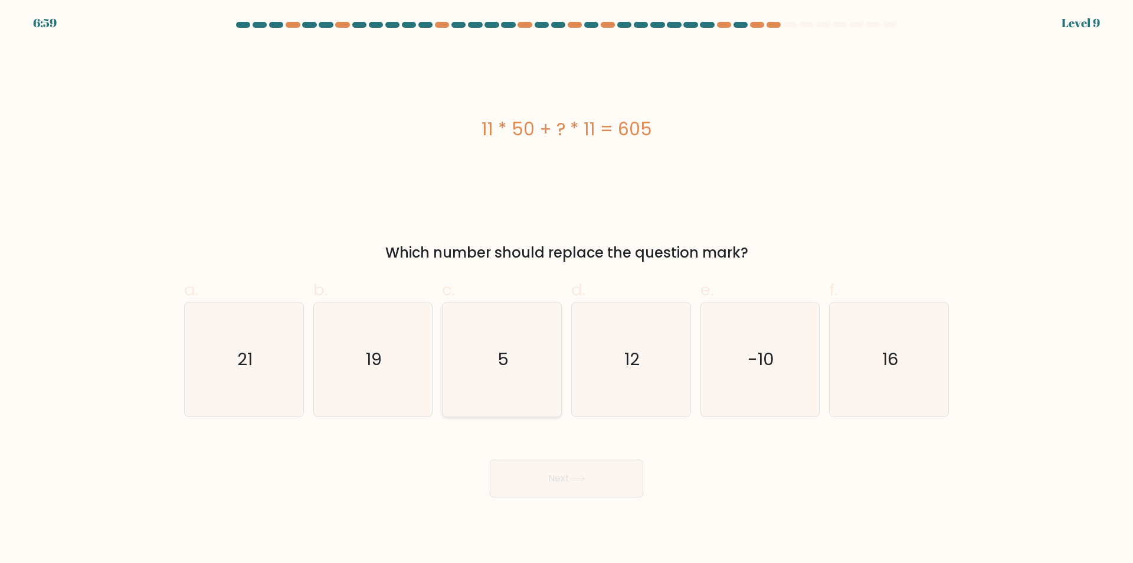
radio input "true"
click at [395, 122] on div "11 * 50 + ? * 11 = 605" at bounding box center [566, 129] width 765 height 27
click at [579, 478] on icon at bounding box center [578, 478] width 16 height 6
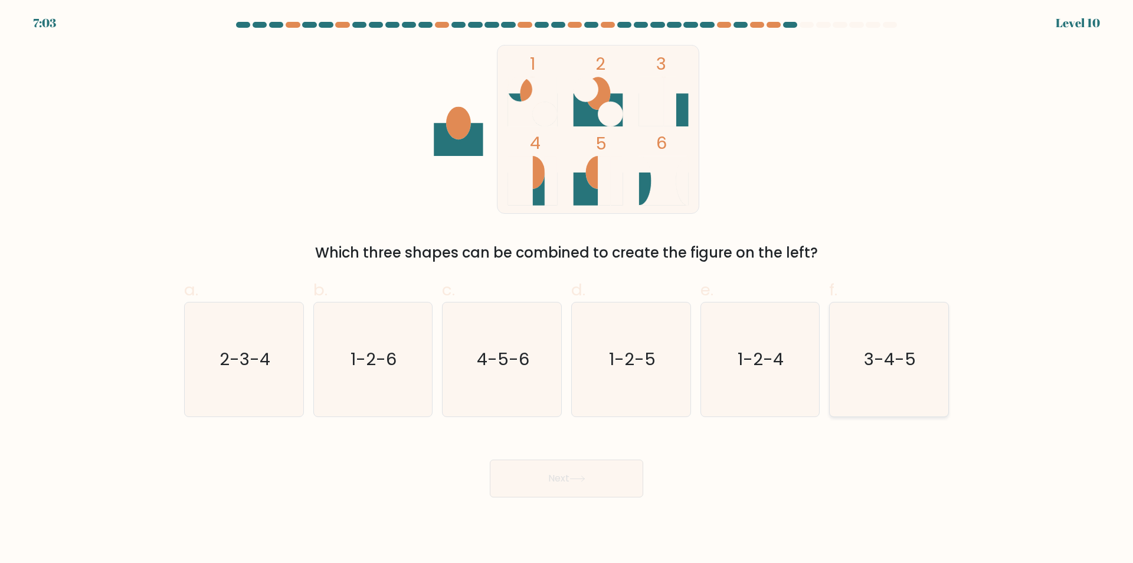
click at [885, 343] on icon "3-4-5" at bounding box center [889, 359] width 114 height 114
click at [567, 289] on input "f. 3-4-5" at bounding box center [567, 286] width 1 height 8
radio input "true"
click at [574, 465] on button "Next" at bounding box center [566, 478] width 153 height 38
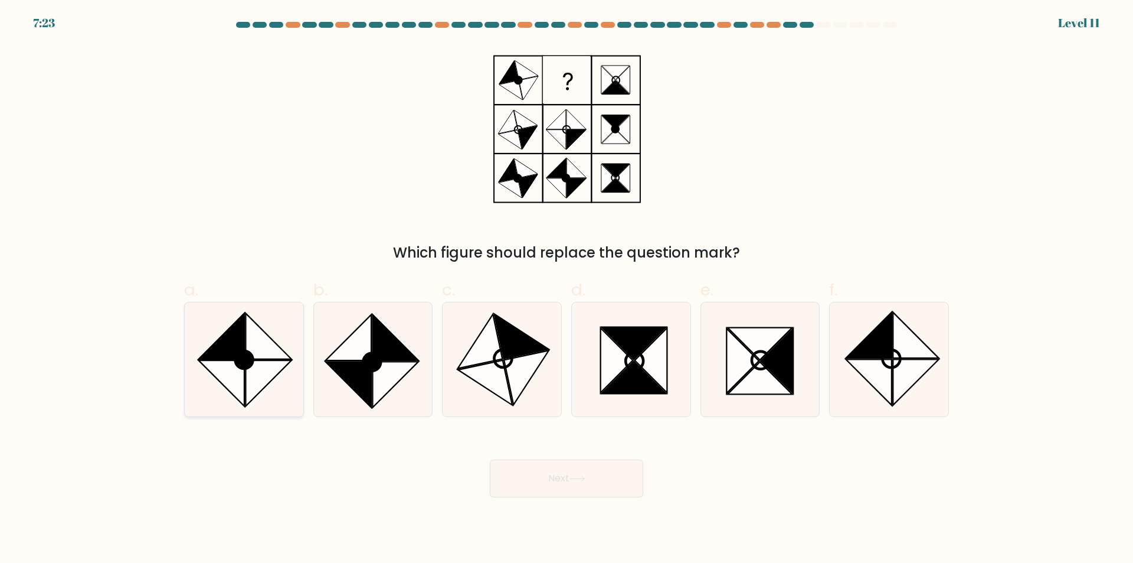
click at [272, 325] on icon at bounding box center [244, 359] width 114 height 114
click at [567, 289] on input "a." at bounding box center [567, 286] width 1 height 8
radio input "true"
click at [902, 370] on icon at bounding box center [915, 382] width 45 height 45
click at [567, 289] on input "f." at bounding box center [567, 286] width 1 height 8
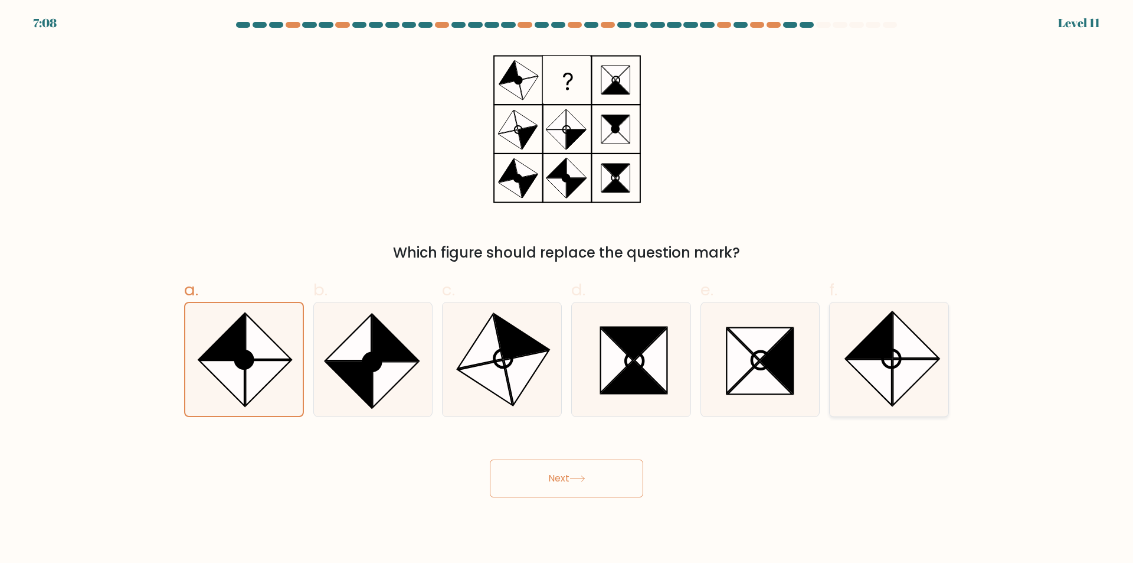
radio input "true"
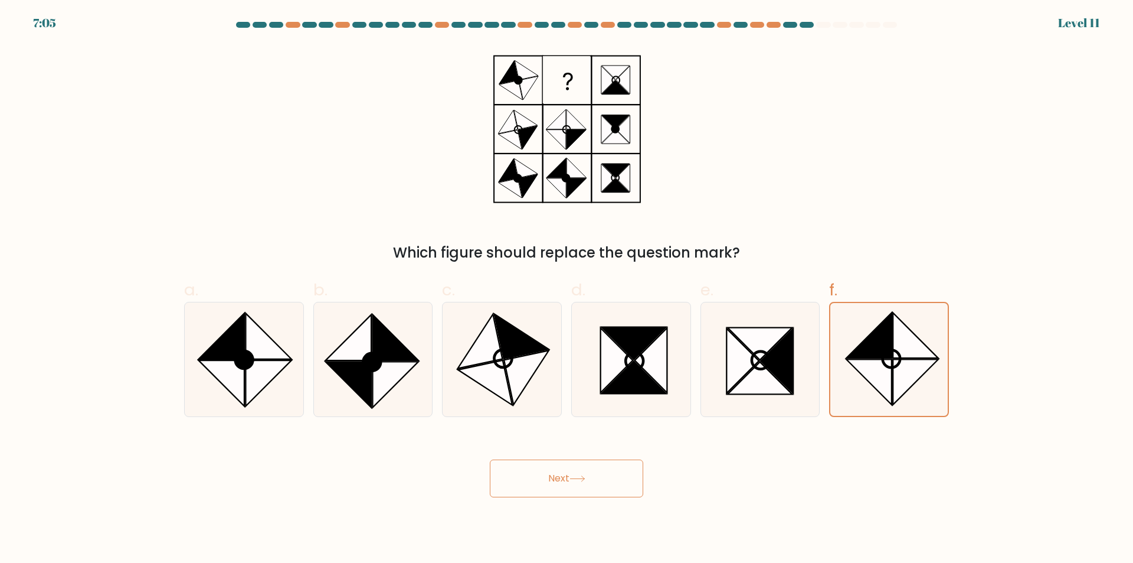
click at [597, 489] on button "Next" at bounding box center [566, 478] width 153 height 38
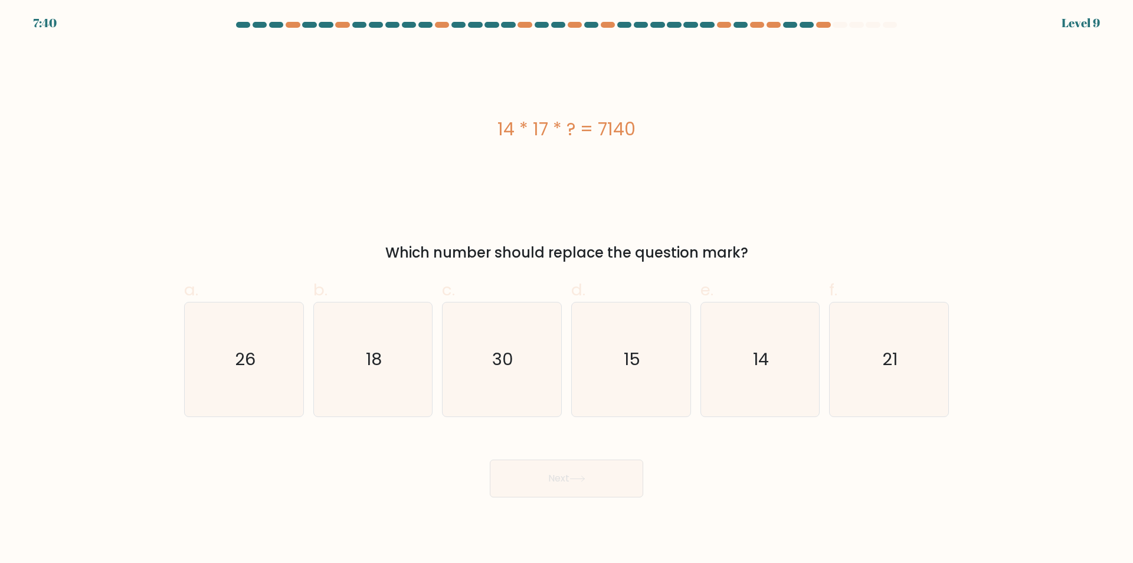
drag, startPoint x: 494, startPoint y: 126, endPoint x: 643, endPoint y: 112, distance: 150.1
click at [643, 112] on div "14 * 17 * ? = 7140" at bounding box center [566, 129] width 765 height 169
copy div "14 * 17 * ? = 7140"
click at [482, 104] on div "14 * 17 * ? = 7140" at bounding box center [566, 129] width 765 height 169
click at [523, 354] on icon "30" at bounding box center [502, 359] width 114 height 114
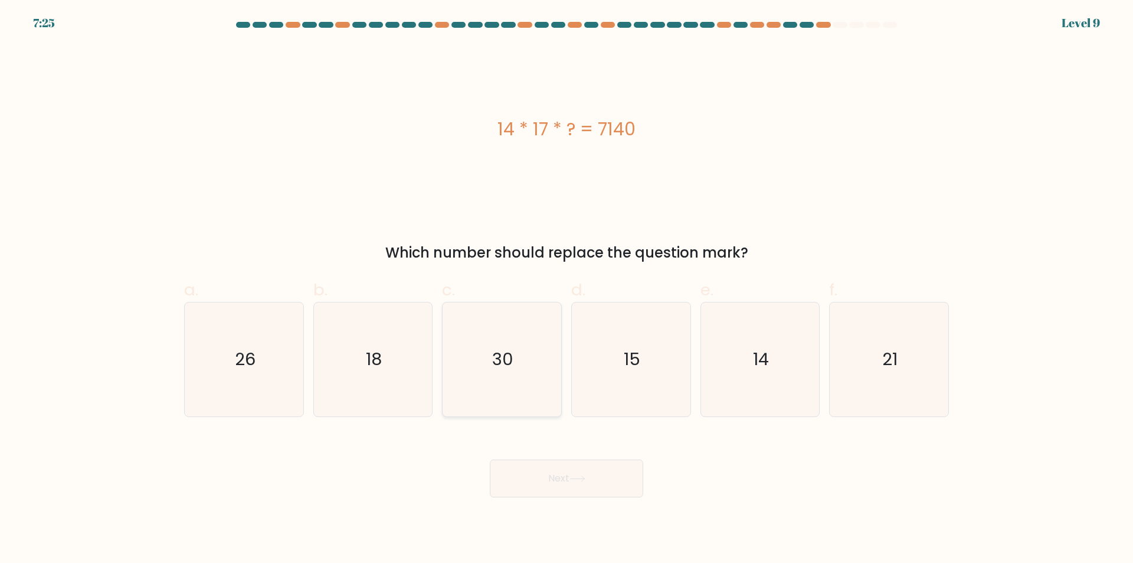
click at [567, 289] on input "c. 30" at bounding box center [567, 286] width 1 height 8
radio input "true"
click at [495, 482] on button "Next" at bounding box center [566, 478] width 153 height 38
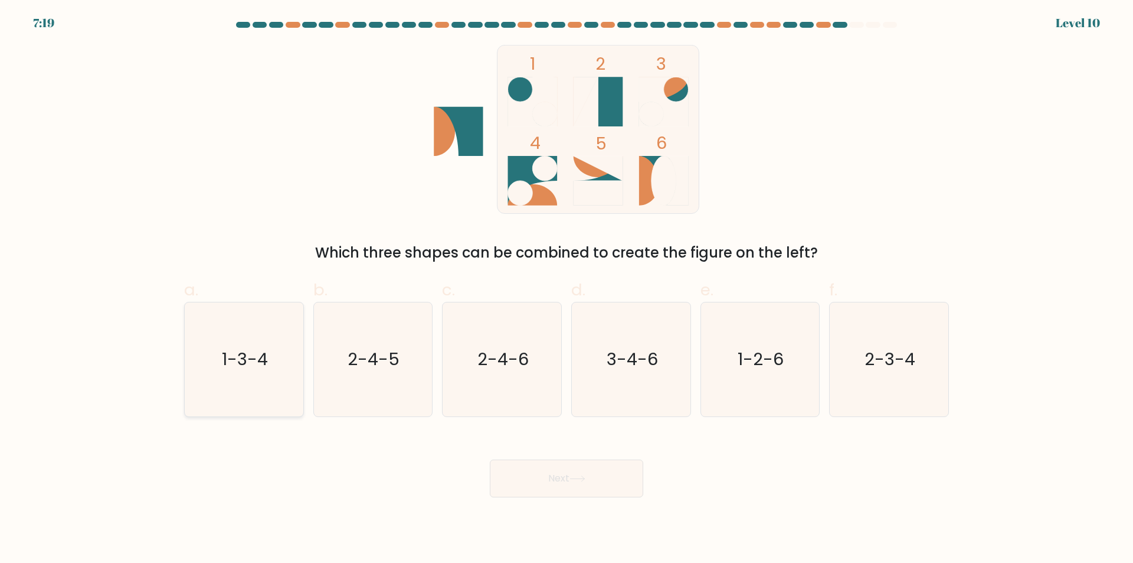
click at [228, 403] on icon "1-3-4" at bounding box center [244, 359] width 114 height 114
click at [567, 289] on input "a. 1-3-4" at bounding box center [567, 286] width 1 height 8
radio input "true"
click at [530, 480] on button "Next" at bounding box center [566, 478] width 153 height 38
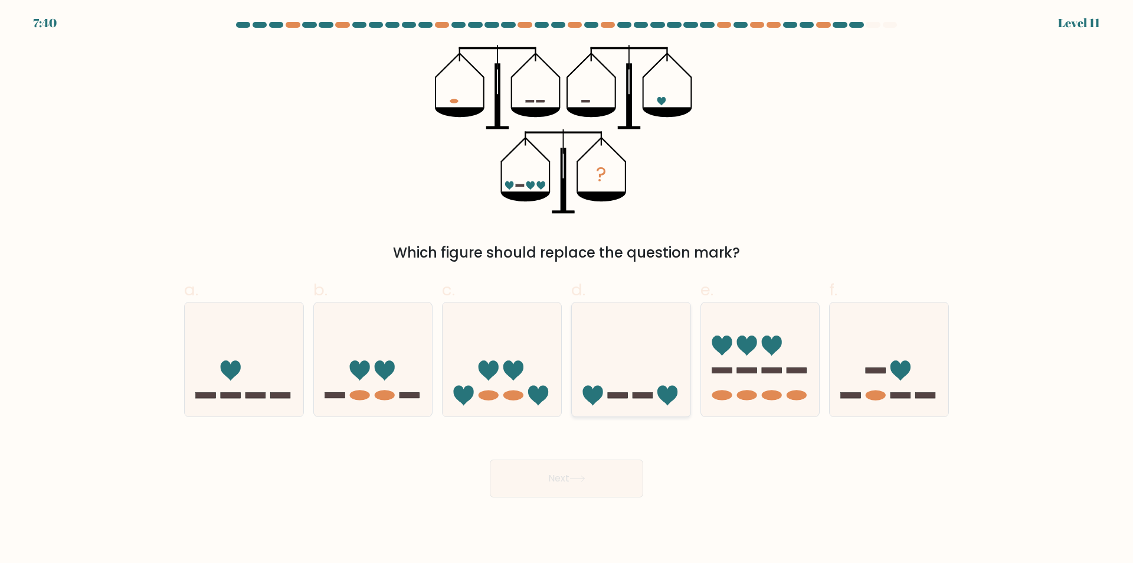
click at [635, 398] on icon at bounding box center [631, 360] width 119 height 98
click at [567, 289] on input "d." at bounding box center [567, 286] width 1 height 8
radio input "true"
click at [573, 472] on button "Next" at bounding box center [566, 478] width 153 height 38
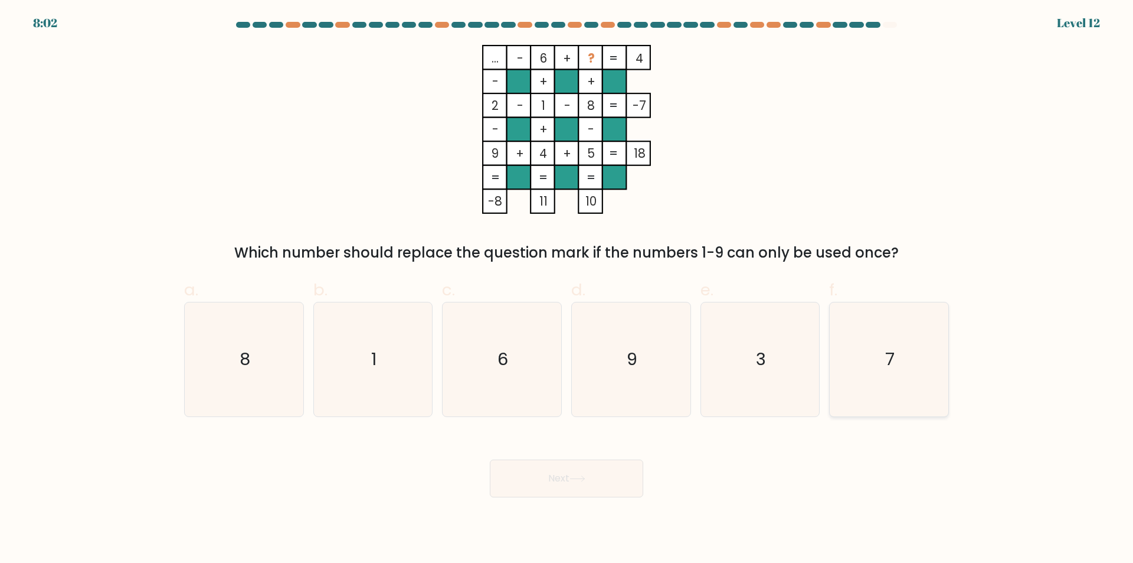
click at [871, 365] on icon "7" at bounding box center [889, 359] width 114 height 114
click at [567, 289] on input "f. 7" at bounding box center [567, 286] width 1 height 8
radio input "true"
drag, startPoint x: 515, startPoint y: 53, endPoint x: 679, endPoint y: 55, distance: 164.1
click at [679, 55] on icon "... - 6 + ? 4 - + + 2 - 1 - 8 -7 - + - 9 + 4 + 5 = 18 = = = = -8 11 10 =" at bounding box center [567, 129] width 354 height 169
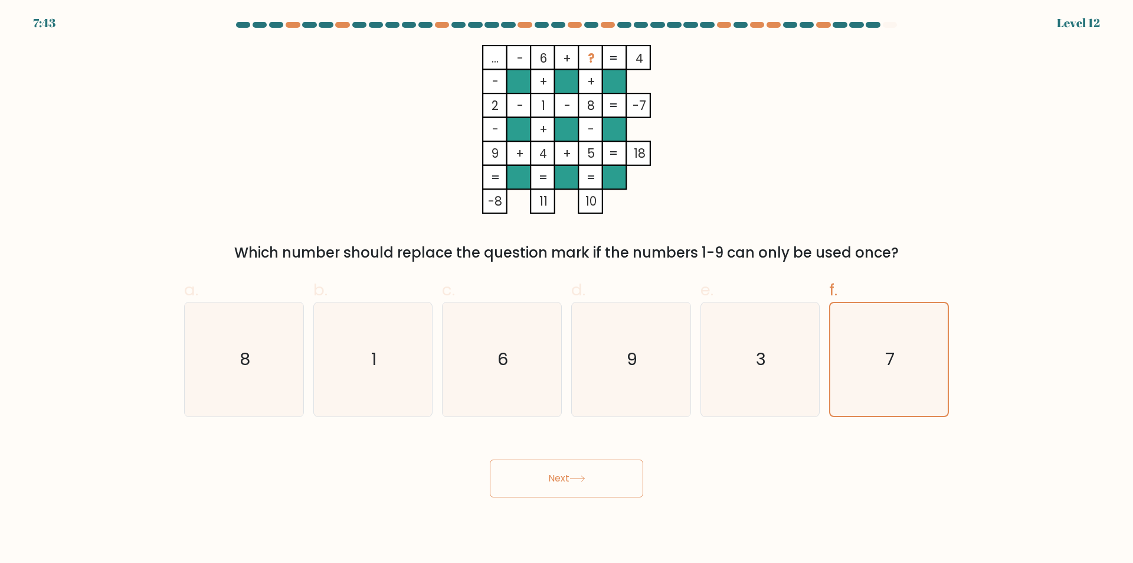
copy icon "- 6 + ? 4"
click at [497, 348] on icon "6" at bounding box center [502, 359] width 114 height 114
click at [567, 289] on input "c. 6" at bounding box center [567, 286] width 1 height 8
radio input "true"
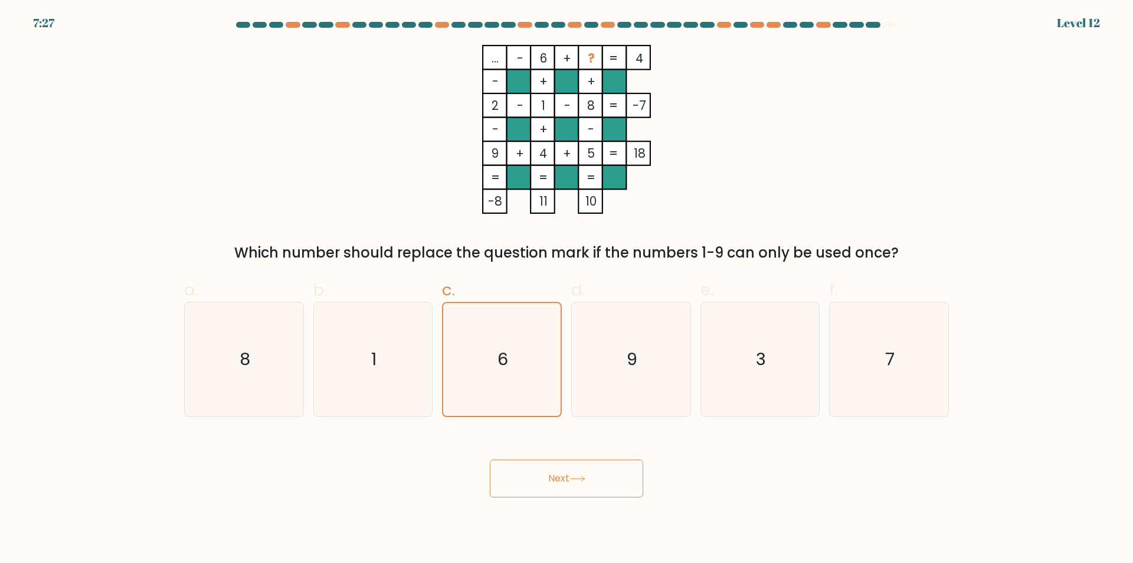
click at [618, 473] on button "Next" at bounding box center [566, 478] width 153 height 38
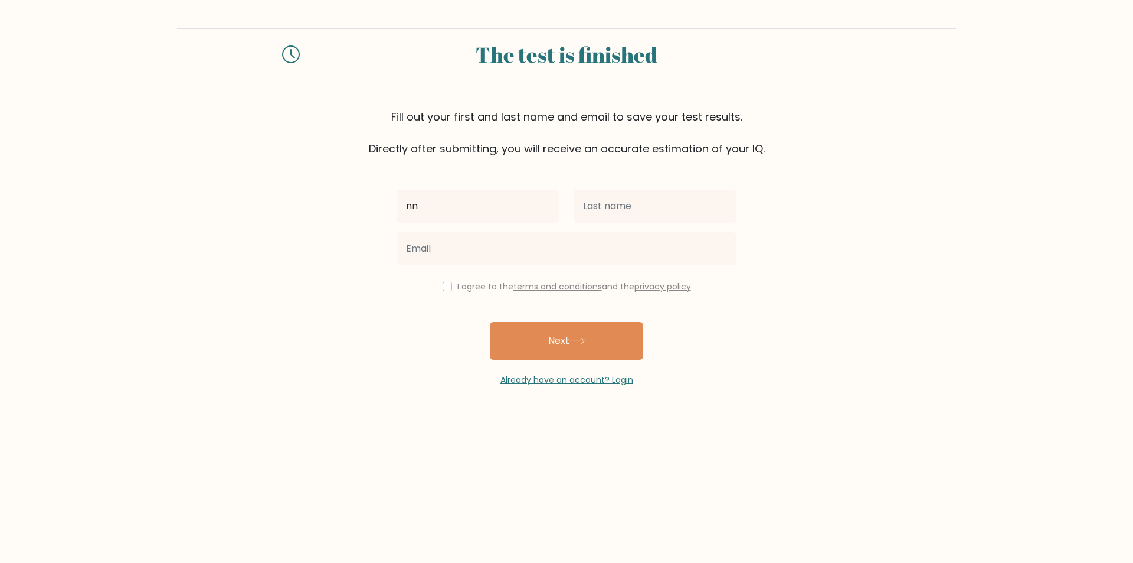
type input "n"
type input "NSSA"
click at [596, 200] on input "text" at bounding box center [655, 205] width 163 height 33
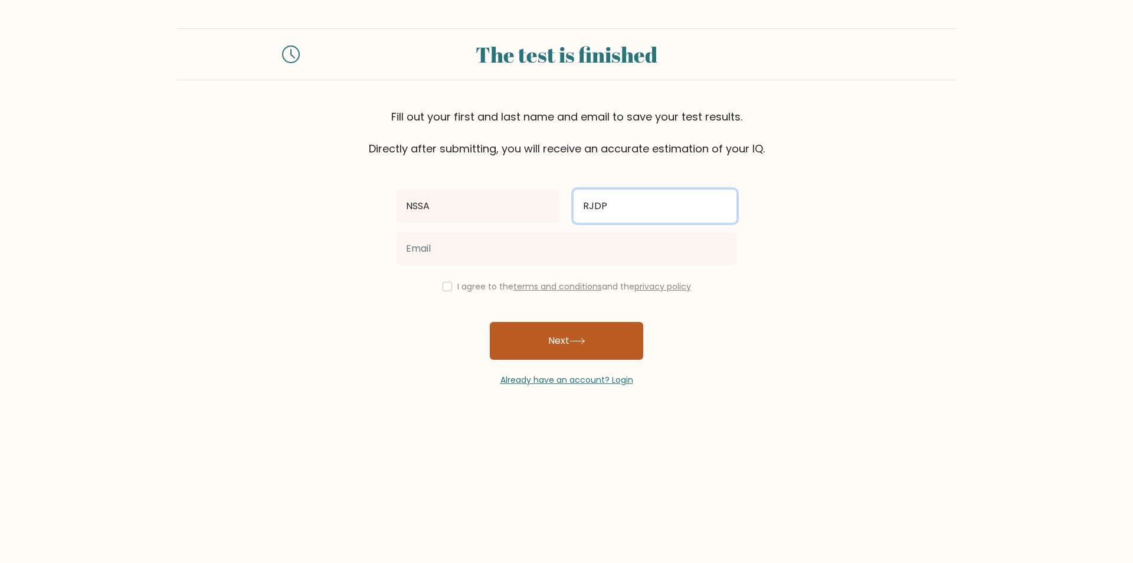
type input "RJDP"
click at [558, 346] on button "Next" at bounding box center [566, 341] width 153 height 38
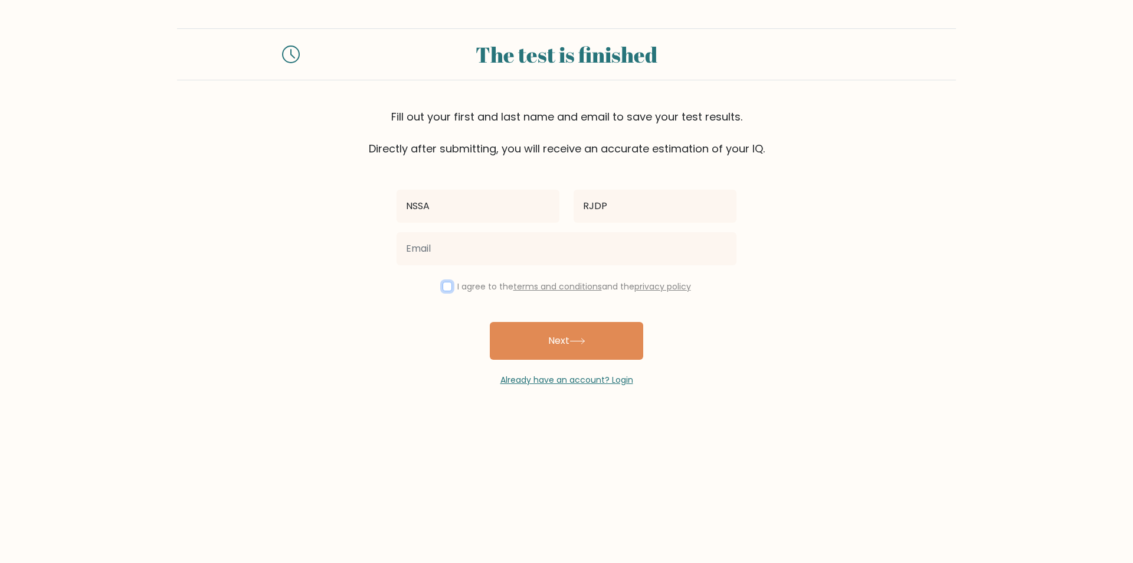
click at [443, 289] on input "checkbox" at bounding box center [447, 286] width 9 height 9
checkbox input "true"
click at [530, 350] on button "Next" at bounding box center [566, 341] width 153 height 38
click at [538, 374] on link "Already have an account? Login" at bounding box center [567, 380] width 133 height 12
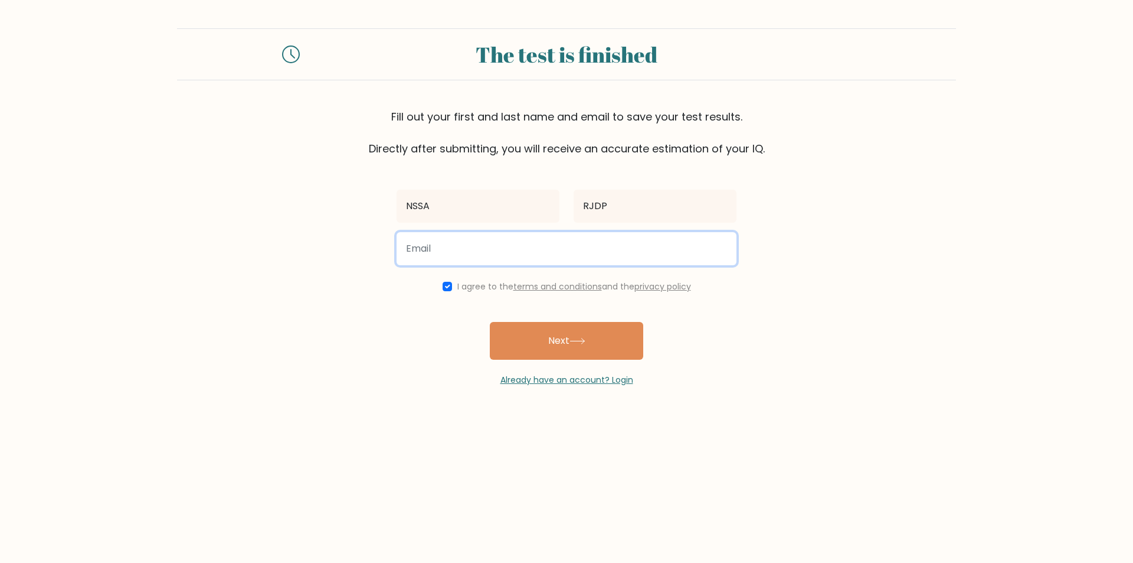
click at [411, 241] on input "email" at bounding box center [567, 248] width 340 height 33
type input "nilukar1@gmail.com"
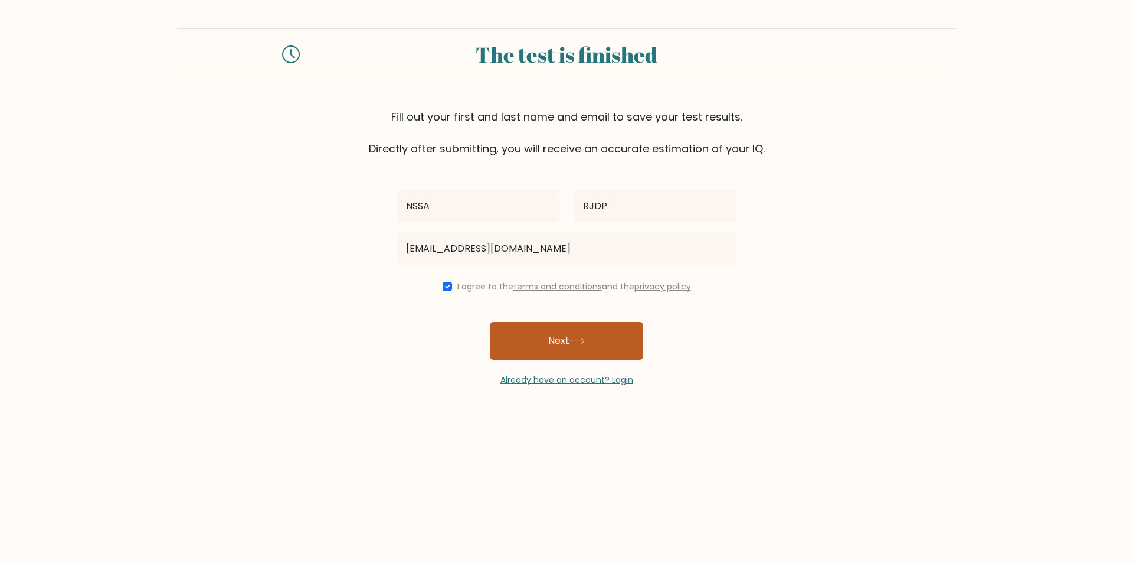
click at [568, 346] on button "Next" at bounding box center [566, 341] width 153 height 38
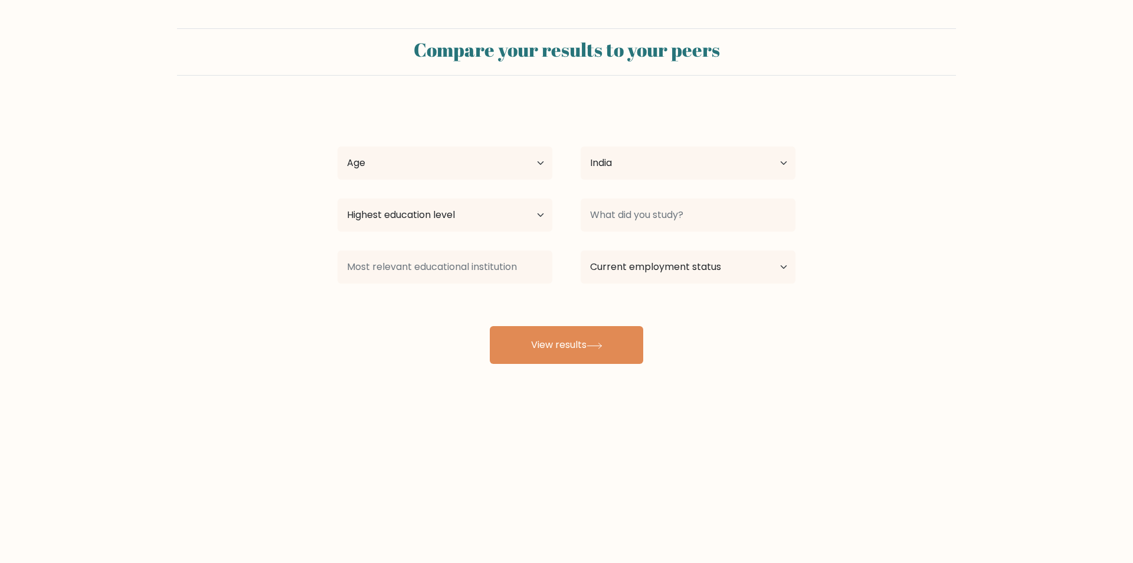
select select "IN"
drag, startPoint x: 507, startPoint y: 158, endPoint x: 518, endPoint y: 157, distance: 10.7
click at [511, 157] on select "Age Under [DEMOGRAPHIC_DATA] [DEMOGRAPHIC_DATA] [DEMOGRAPHIC_DATA] [DEMOGRAPHIC…" at bounding box center [445, 162] width 215 height 33
select select "min_18"
click at [338, 146] on select "Age Under 18 years old 18-24 years old 25-34 years old 35-44 years old 45-54 ye…" at bounding box center [445, 162] width 215 height 33
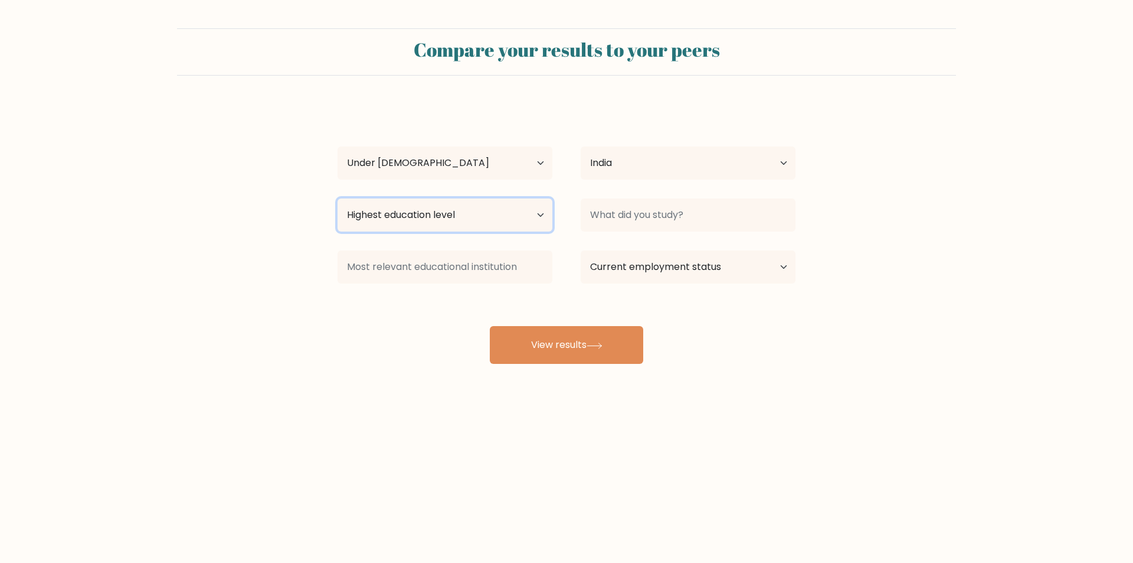
click at [495, 225] on select "Highest education level No schooling Primary Lower Secondary Upper Secondary Oc…" at bounding box center [445, 214] width 215 height 33
select select "upper_secondary"
click at [338, 198] on select "Highest education level No schooling Primary Lower Secondary Upper Secondary Oc…" at bounding box center [445, 214] width 215 height 33
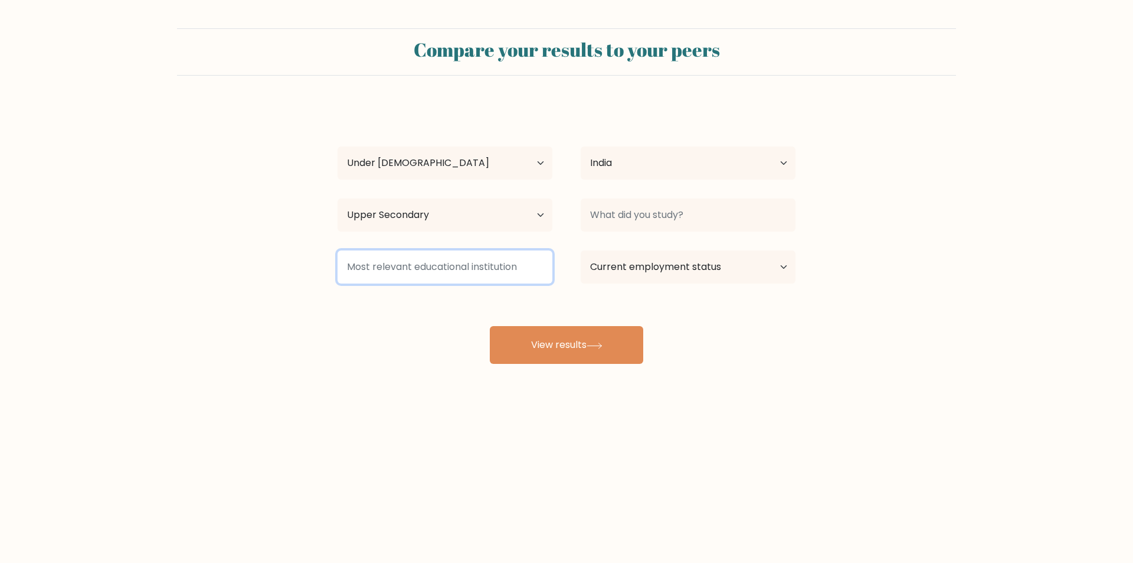
click at [538, 262] on input at bounding box center [445, 266] width 215 height 33
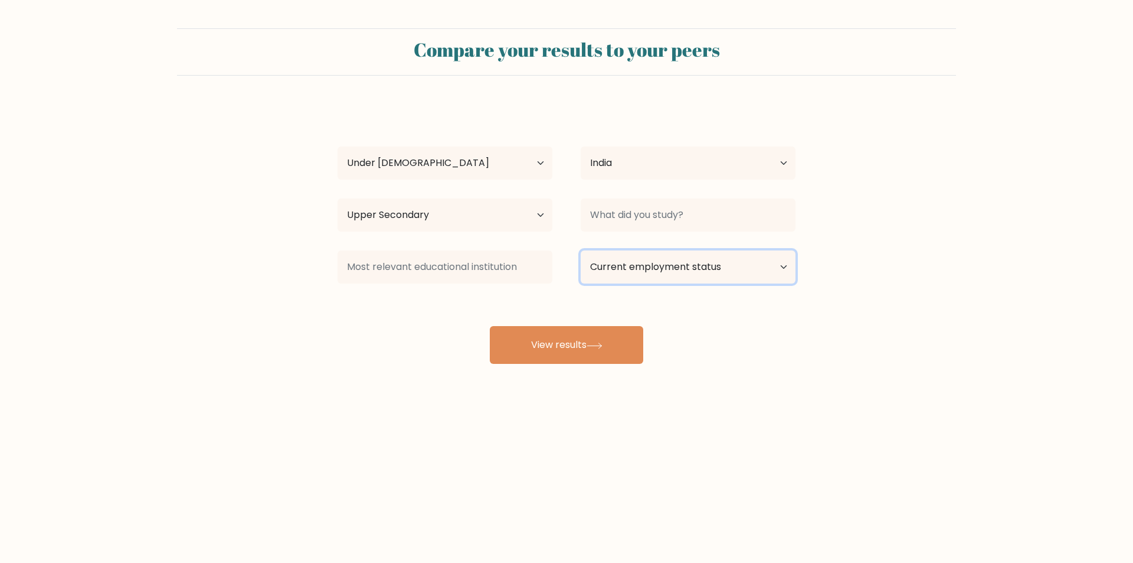
click at [643, 270] on select "Current employment status Employed Student Retired Other / prefer not to answer" at bounding box center [688, 266] width 215 height 33
select select "student"
click at [581, 250] on select "Current employment status Employed Student Retired Other / prefer not to answer" at bounding box center [688, 266] width 215 height 33
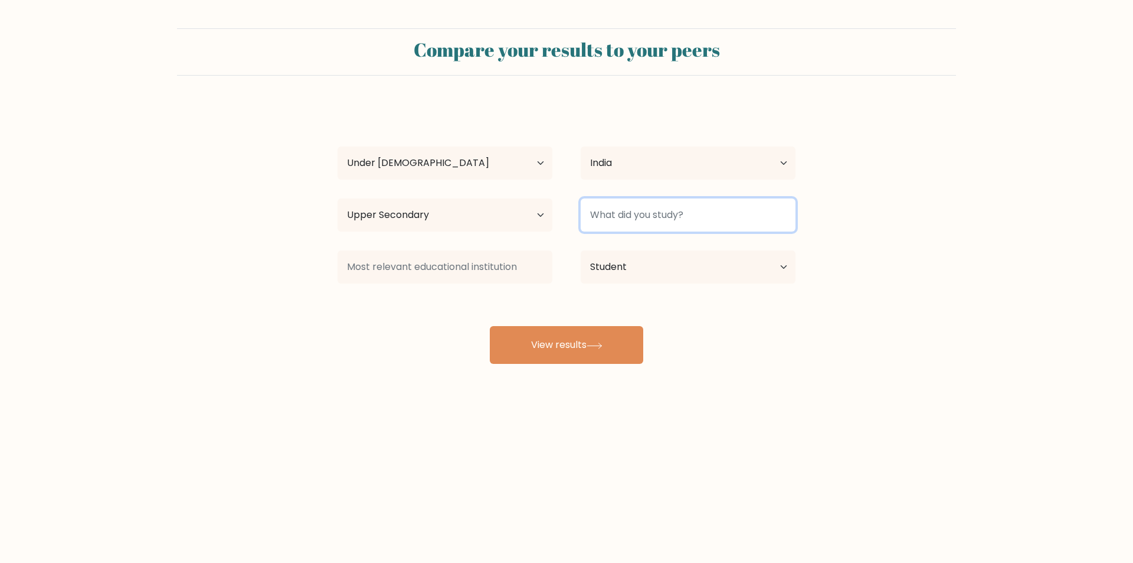
click at [623, 224] on input at bounding box center [688, 214] width 215 height 33
type input "M"
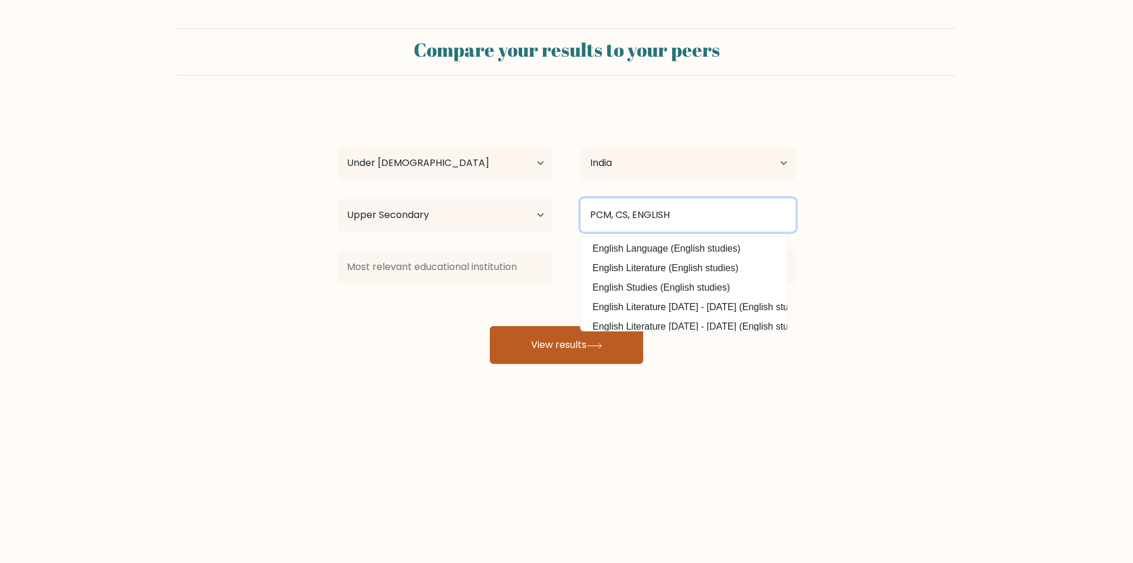
type input "PCM, CS, ENGLISH"
click at [601, 358] on button "View results" at bounding box center [566, 345] width 153 height 38
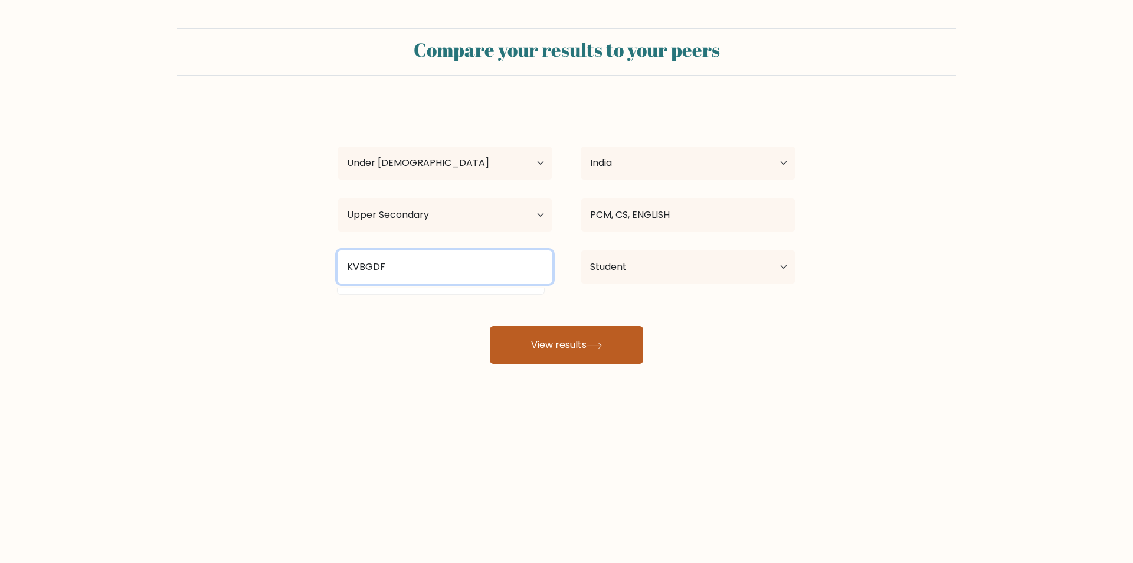
type input "KVBGDF"
click at [544, 343] on button "View results" at bounding box center [566, 345] width 153 height 38
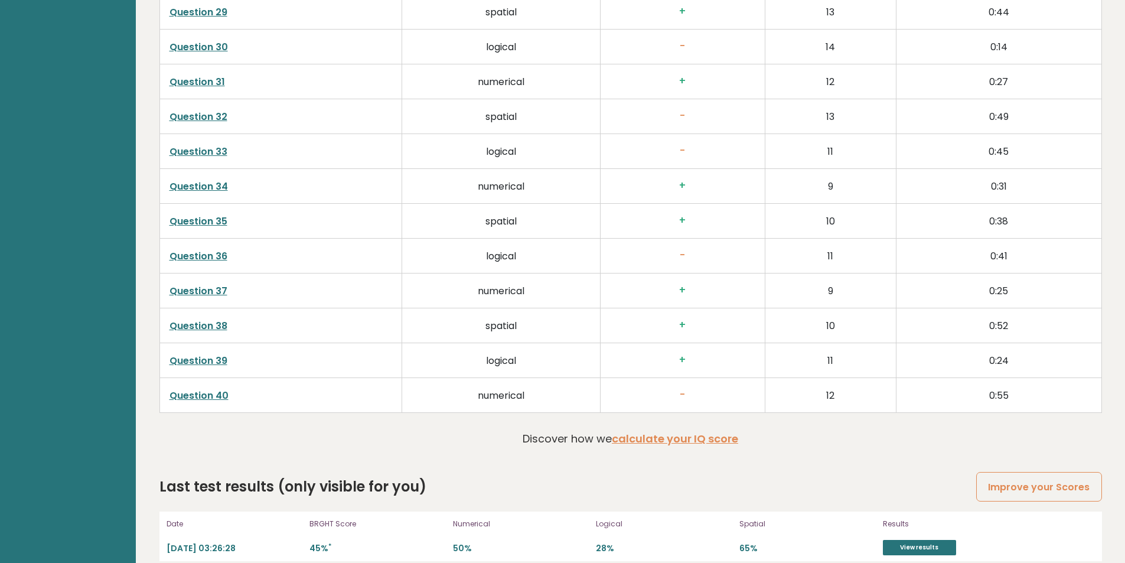
scroll to position [2978, 0]
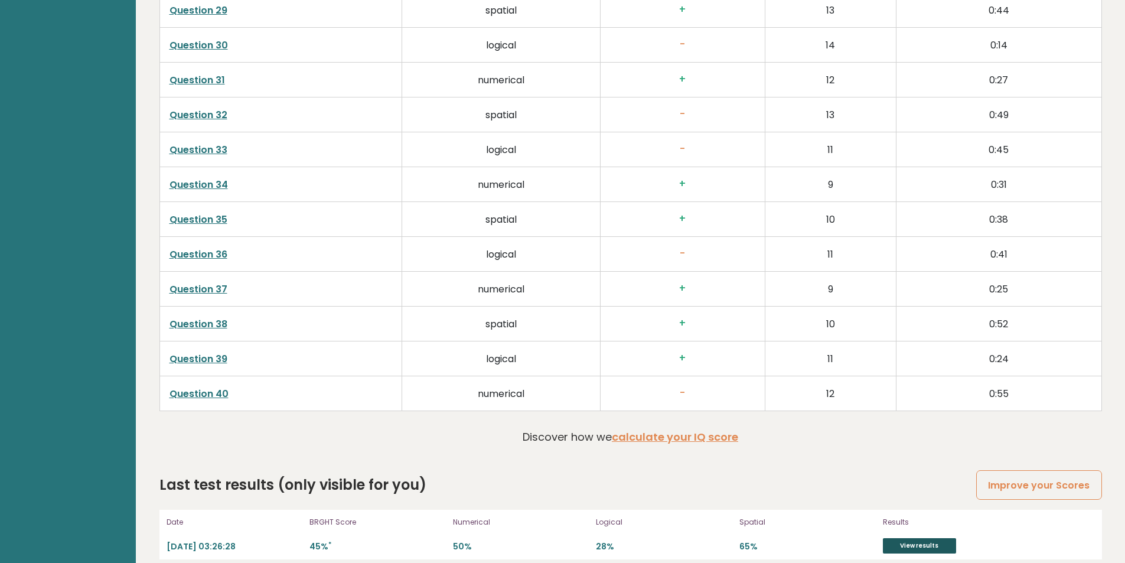
click at [923, 538] on link "View results" at bounding box center [919, 545] width 73 height 15
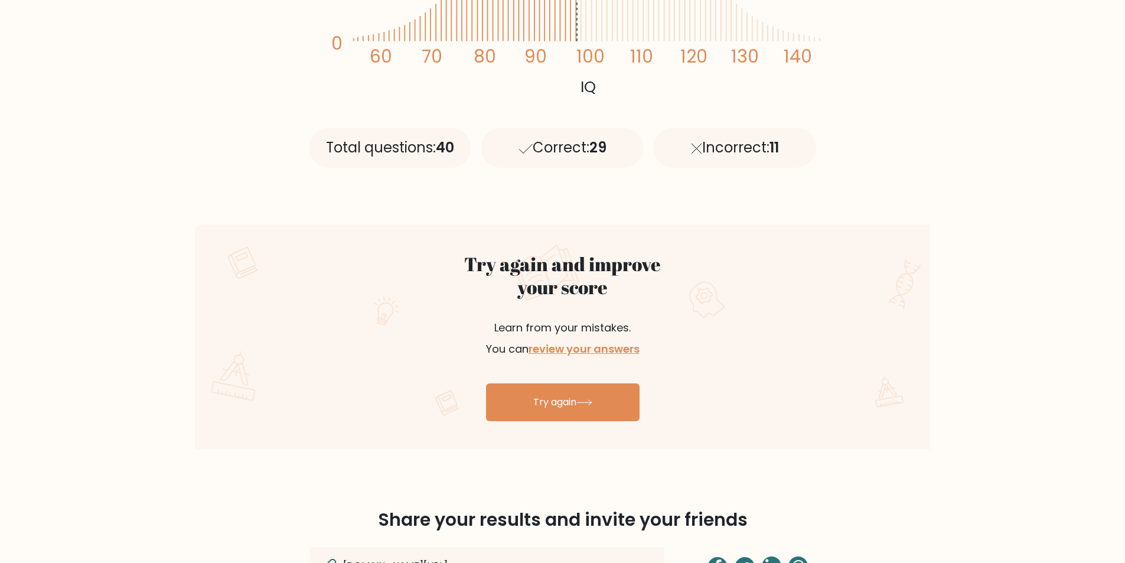
scroll to position [590, 0]
